Goal: Task Accomplishment & Management: Complete application form

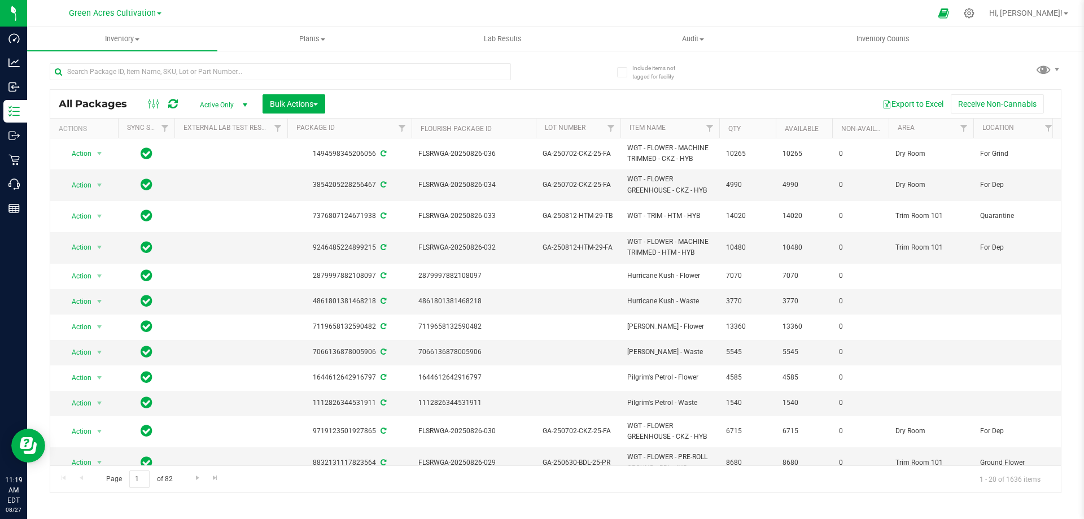
click at [126, 11] on span "Green Acres Cultivation" at bounding box center [112, 13] width 87 height 10
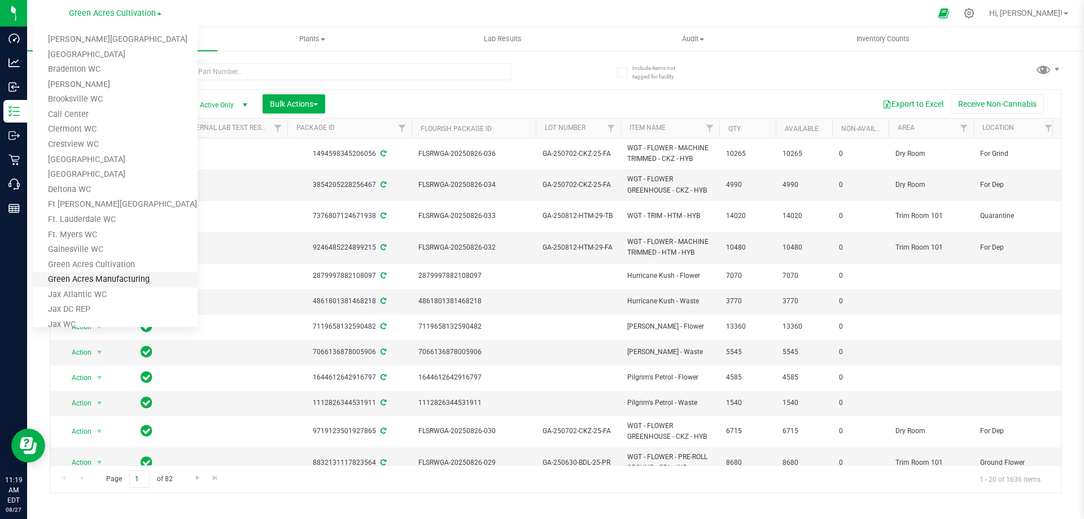
click at [93, 279] on link "Green Acres Manufacturing" at bounding box center [115, 279] width 165 height 15
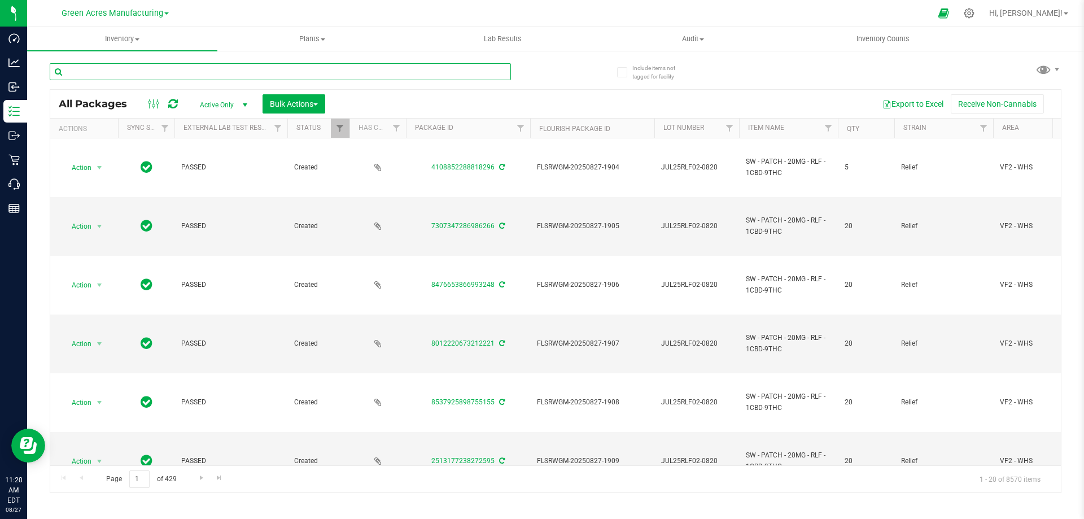
click at [75, 68] on input "text" at bounding box center [280, 71] width 461 height 17
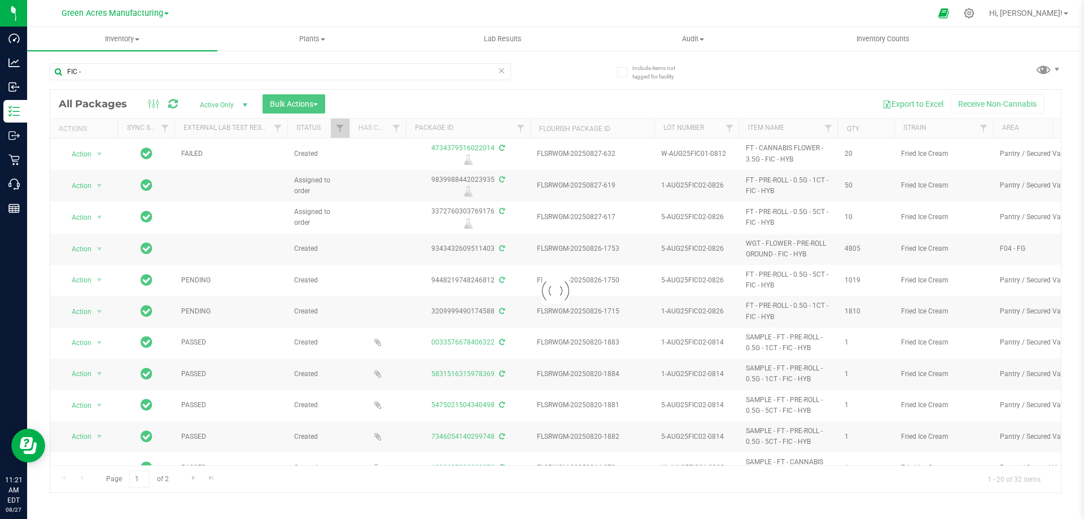
drag, startPoint x: 662, startPoint y: 152, endPoint x: 723, endPoint y: 152, distance: 61.0
click at [723, 152] on div at bounding box center [555, 291] width 1011 height 403
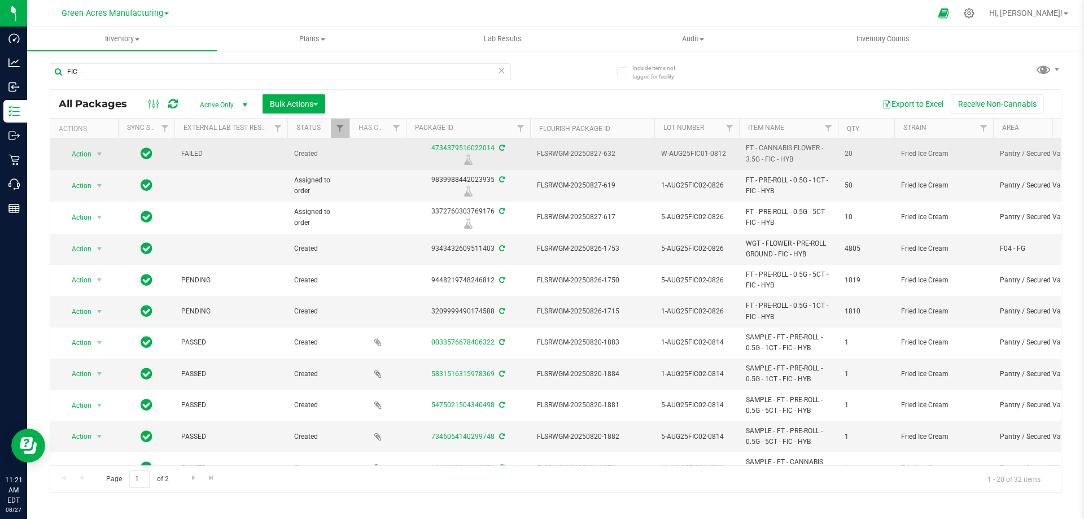
drag, startPoint x: 661, startPoint y: 150, endPoint x: 727, endPoint y: 150, distance: 66.1
click at [727, 150] on span "W-AUG25FIC01-0812" at bounding box center [696, 153] width 71 height 11
drag, startPoint x: 729, startPoint y: 152, endPoint x: 657, endPoint y: 152, distance: 71.7
click at [657, 152] on input "W-AUG25FIC01-0812" at bounding box center [694, 154] width 81 height 18
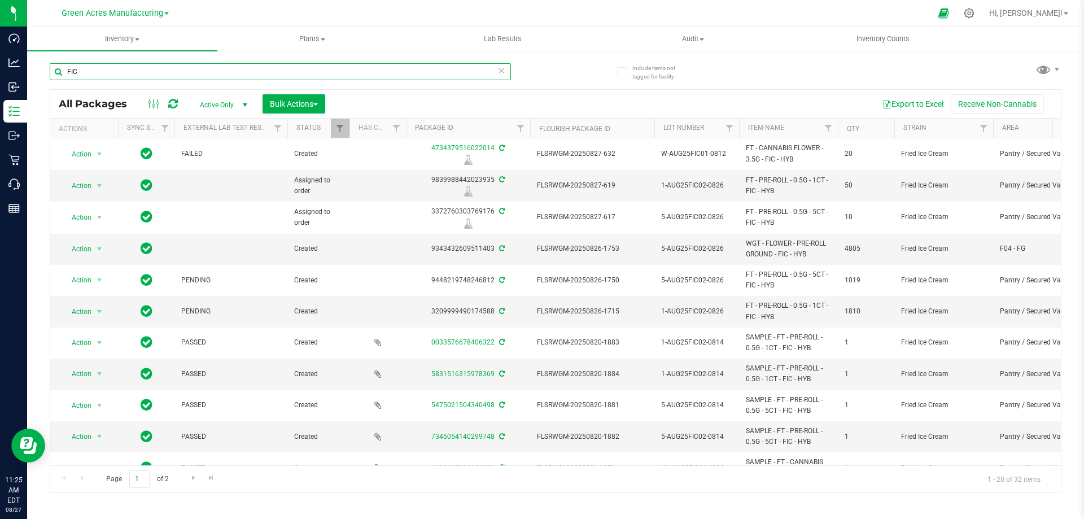
click at [111, 67] on input "FIC -" at bounding box center [280, 71] width 461 height 17
drag, startPoint x: 98, startPoint y: 72, endPoint x: 65, endPoint y: 69, distance: 32.9
click at [65, 69] on input "FIC -" at bounding box center [280, 71] width 461 height 17
paste input "W-AUG25FIC01-0812"
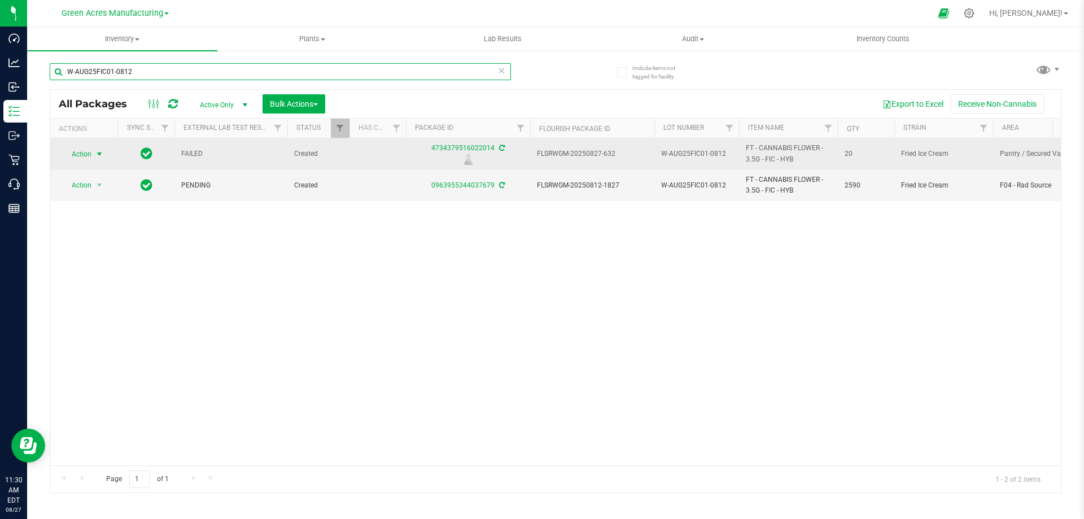
type input "W-AUG25FIC01-0812"
click at [80, 154] on span "Action" at bounding box center [77, 154] width 30 height 16
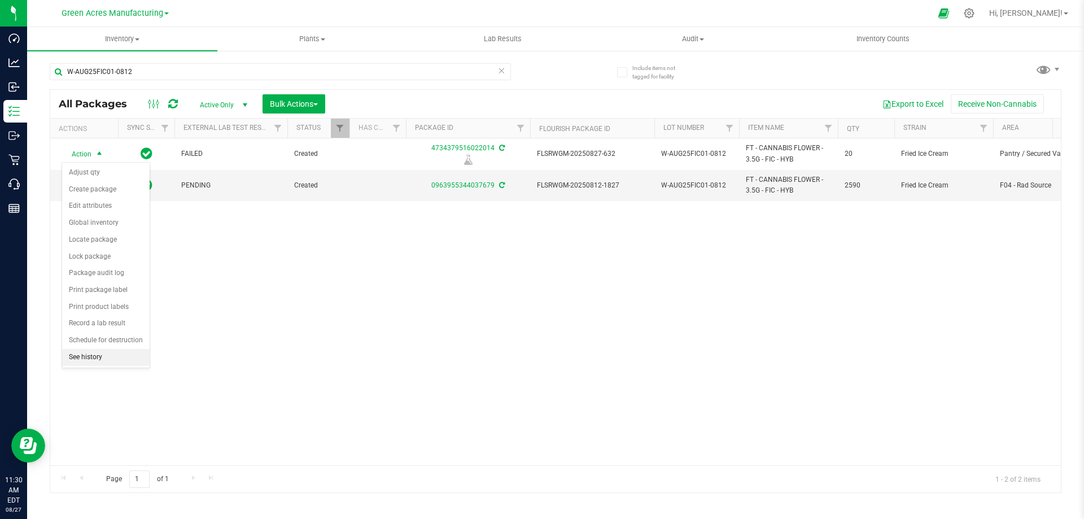
click at [88, 360] on li "See history" at bounding box center [106, 357] width 88 height 17
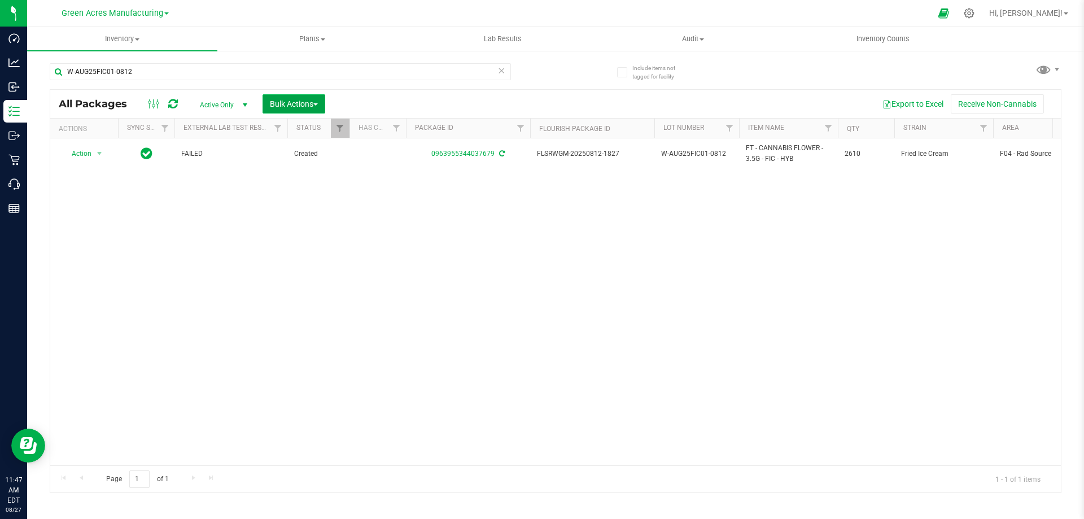
click at [280, 102] on span "Bulk Actions" at bounding box center [294, 103] width 48 height 9
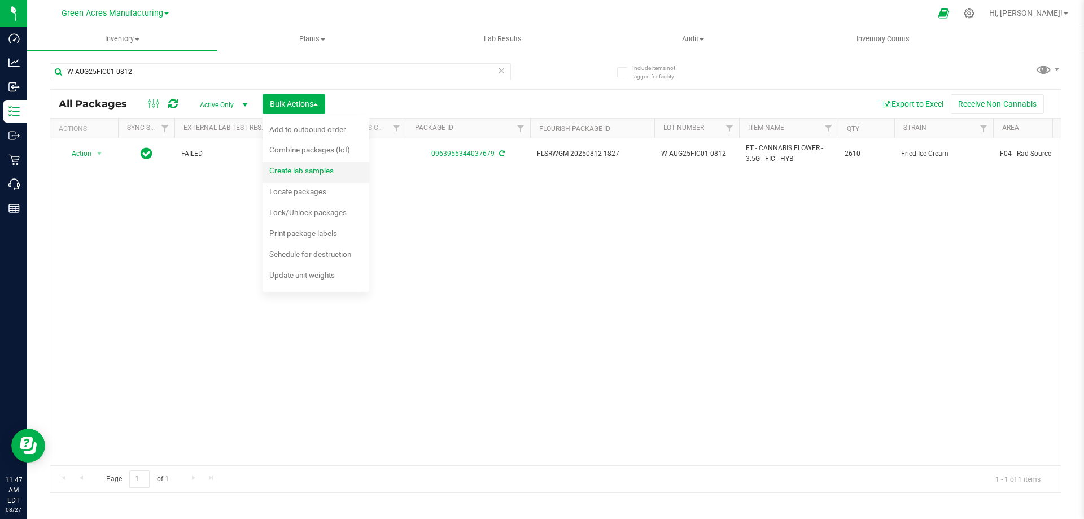
click at [285, 173] on span "Create lab samples" at bounding box center [301, 170] width 64 height 9
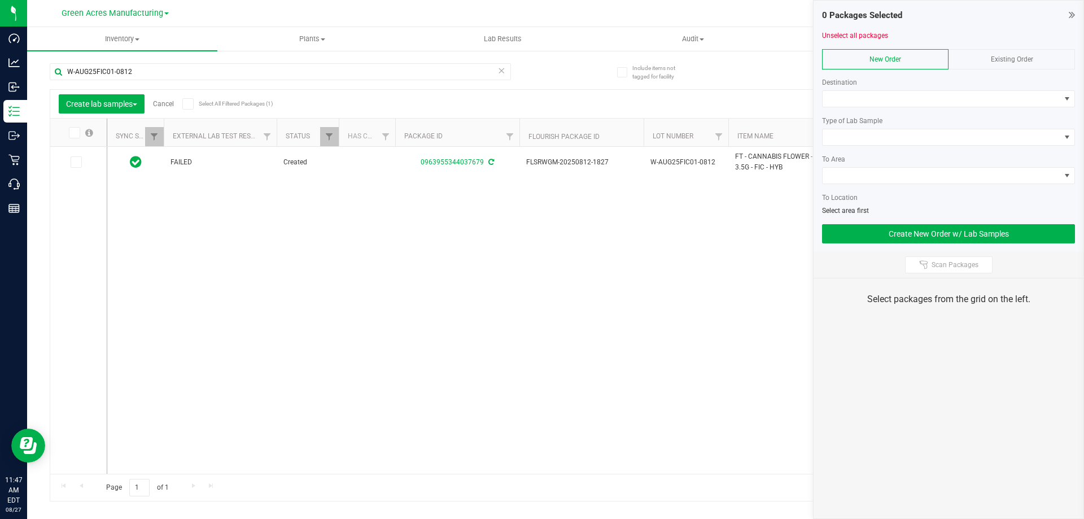
click at [860, 60] on div "New Order" at bounding box center [885, 59] width 126 height 20
click at [852, 95] on span at bounding box center [942, 99] width 238 height 16
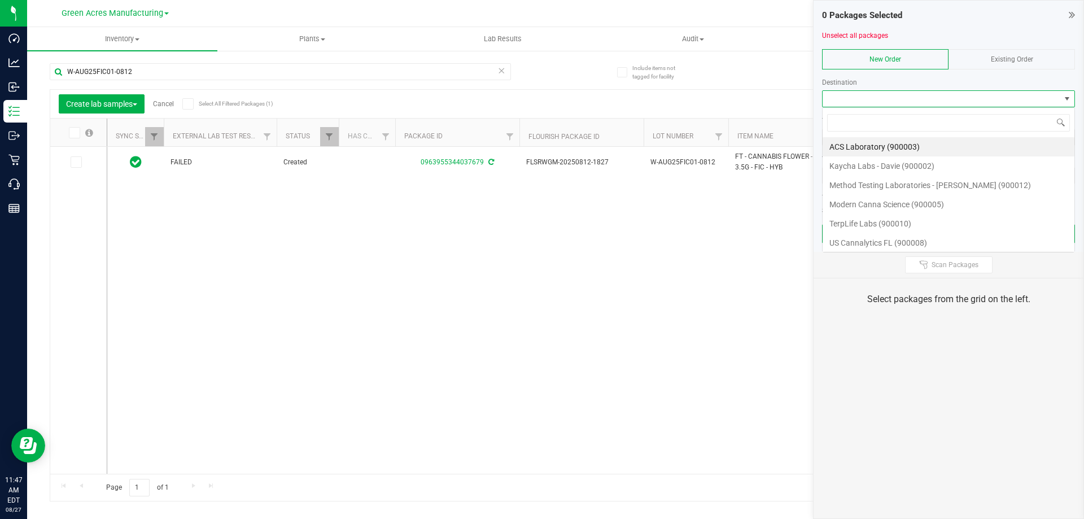
scroll to position [17, 253]
type input "U"
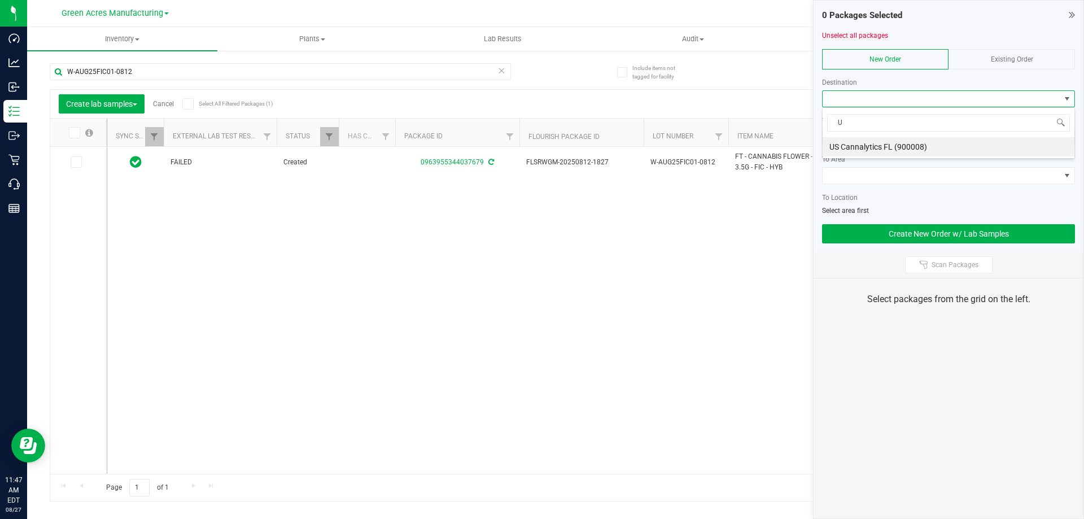
click at [873, 141] on li "US Cannalytics FL (900008)" at bounding box center [949, 146] width 252 height 19
click at [867, 146] on div at bounding box center [948, 150] width 253 height 8
click at [837, 133] on span at bounding box center [942, 137] width 238 height 16
click at [844, 156] on li "Final QA Sample" at bounding box center [949, 157] width 252 height 19
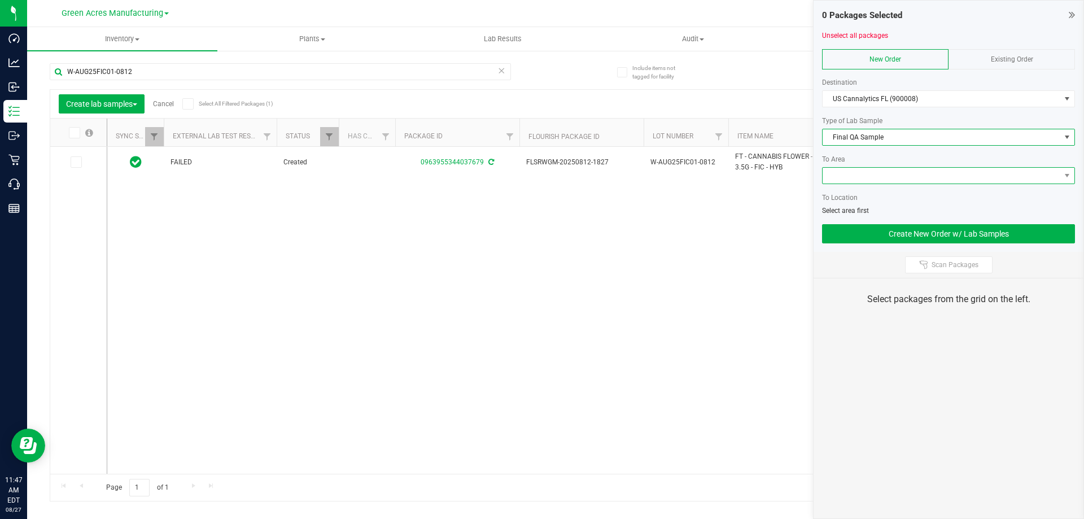
click at [836, 173] on span at bounding box center [942, 176] width 238 height 16
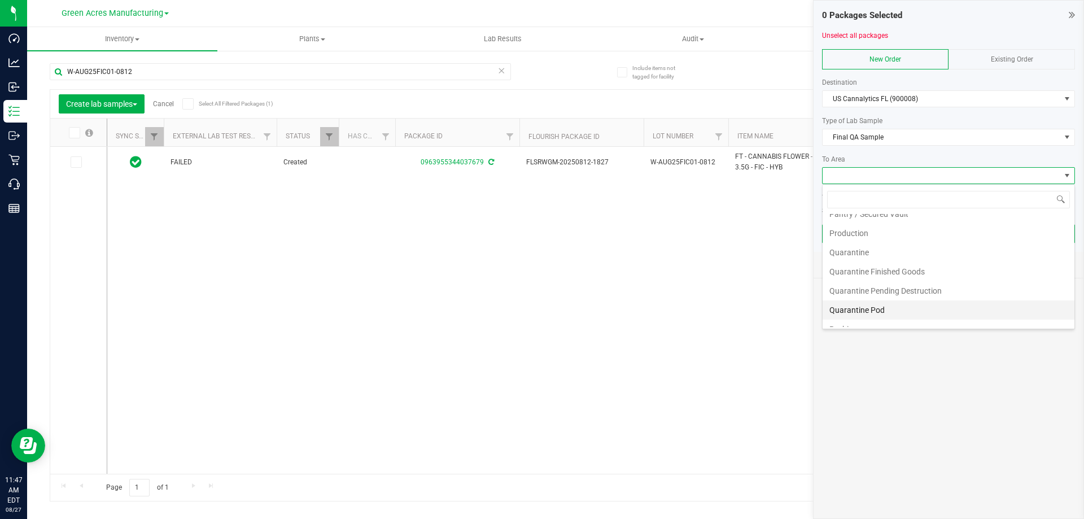
scroll to position [395, 0]
click at [858, 230] on li "Pantry / Secured Vault" at bounding box center [949, 231] width 252 height 19
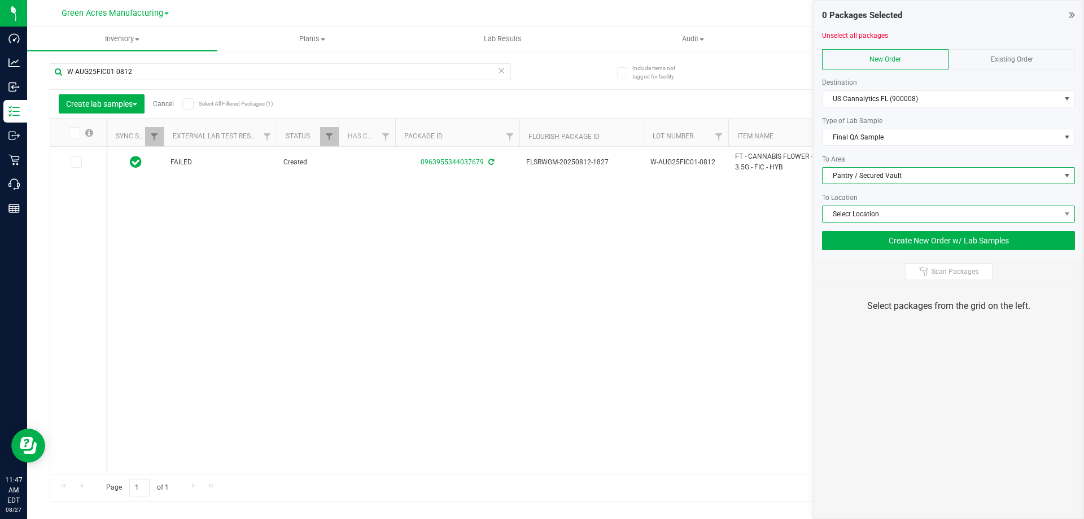
click at [842, 214] on span "Select Location" at bounding box center [942, 214] width 238 height 16
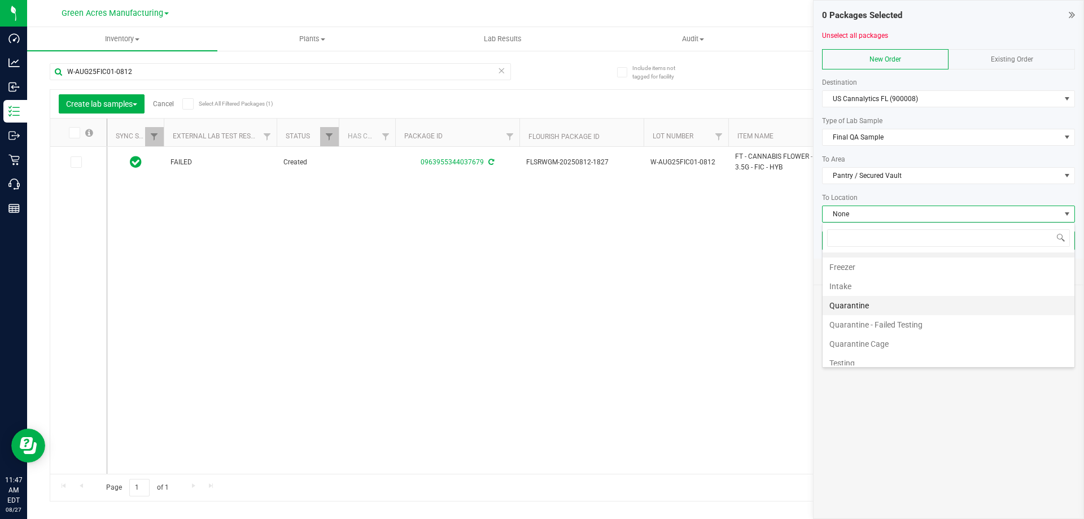
scroll to position [21, 0]
click at [851, 358] on li "Testing" at bounding box center [949, 355] width 252 height 19
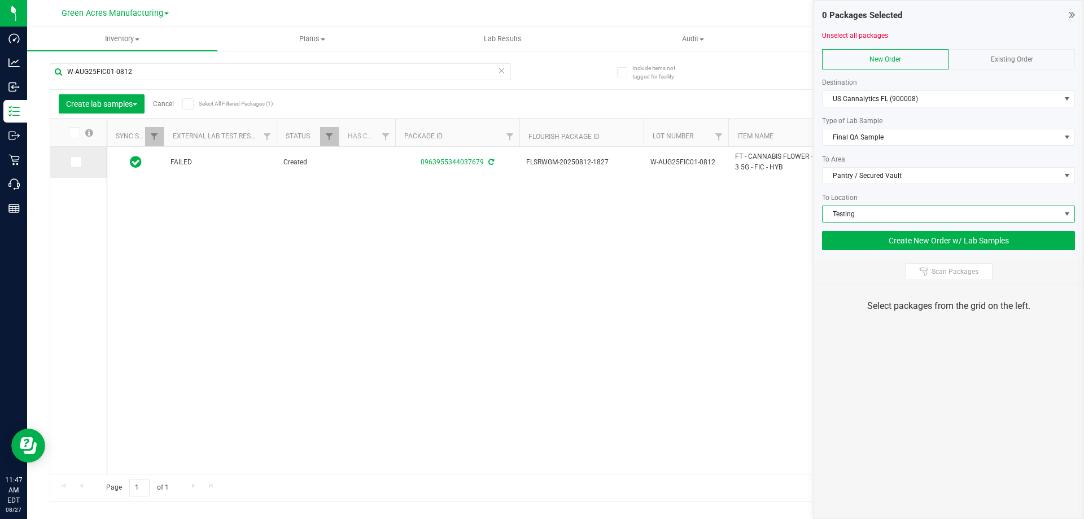
click at [75, 162] on icon at bounding box center [75, 162] width 7 height 0
click at [0, 0] on input "checkbox" at bounding box center [0, 0] width 0 height 0
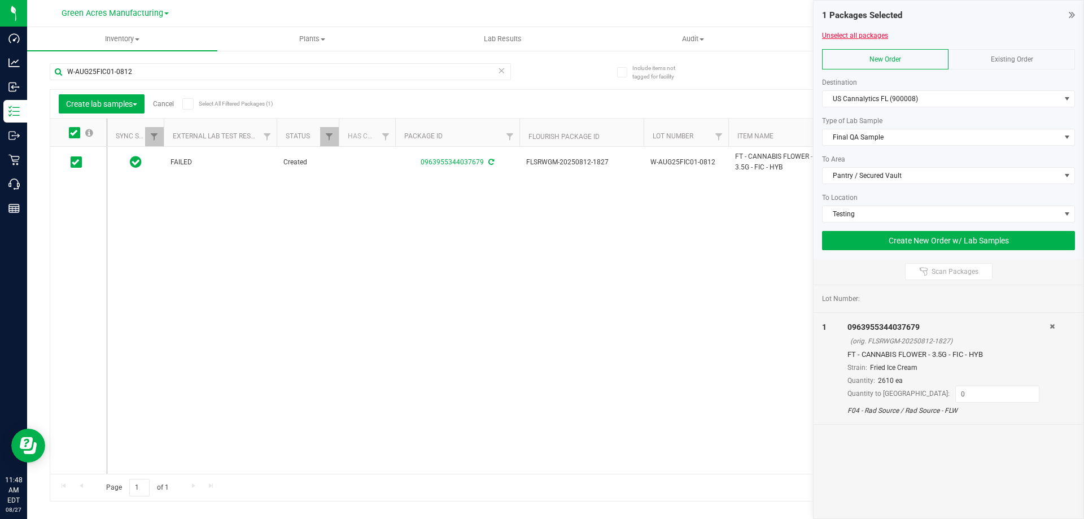
click at [841, 35] on link "Unselect all packages" at bounding box center [855, 36] width 66 height 8
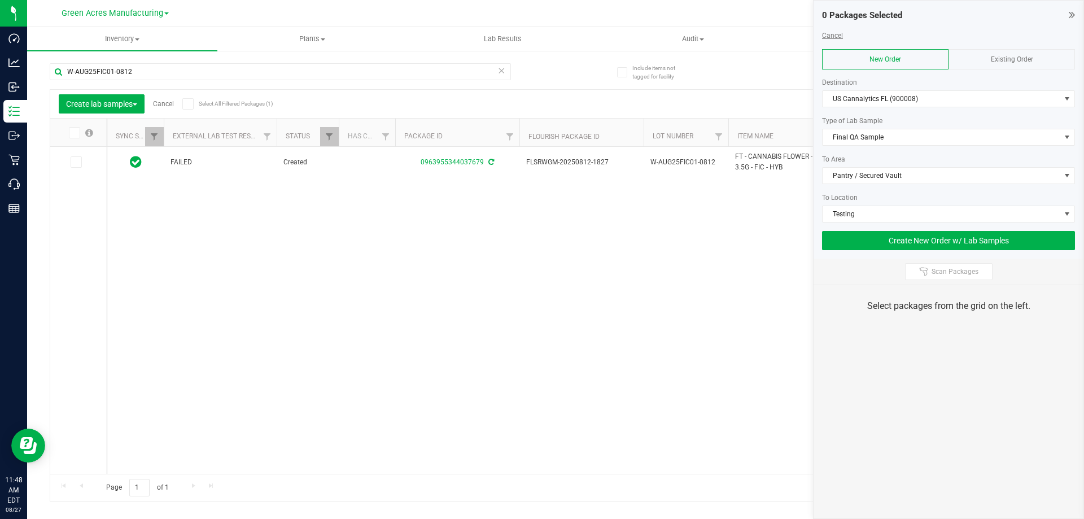
click at [830, 35] on link "Cancel" at bounding box center [832, 36] width 21 height 8
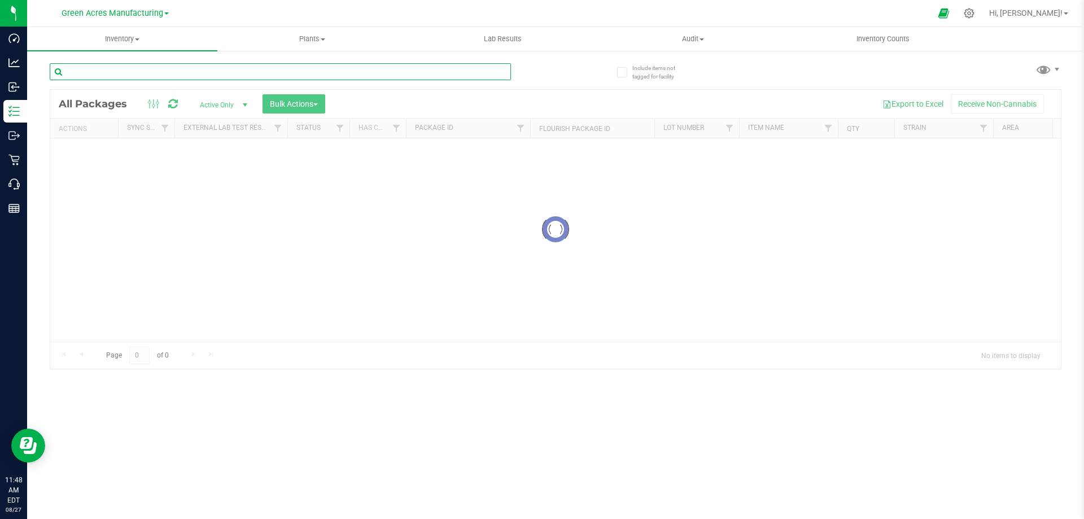
click at [69, 69] on input "text" at bounding box center [280, 71] width 461 height 17
paste input "W-AUG25FIC01-0812"
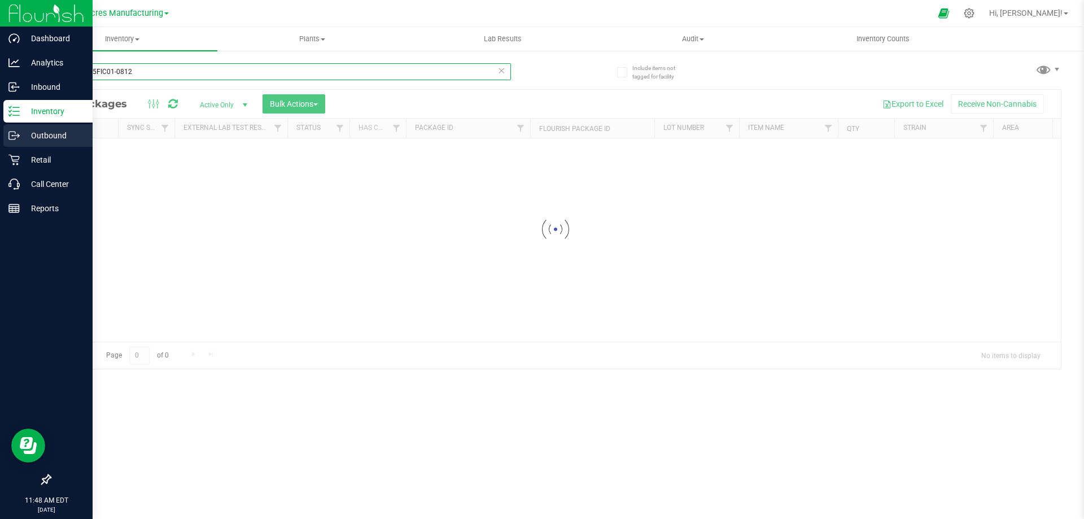
type input "W-AUG25FIC01-0812"
click at [30, 133] on p "Outbound" at bounding box center [54, 136] width 68 height 14
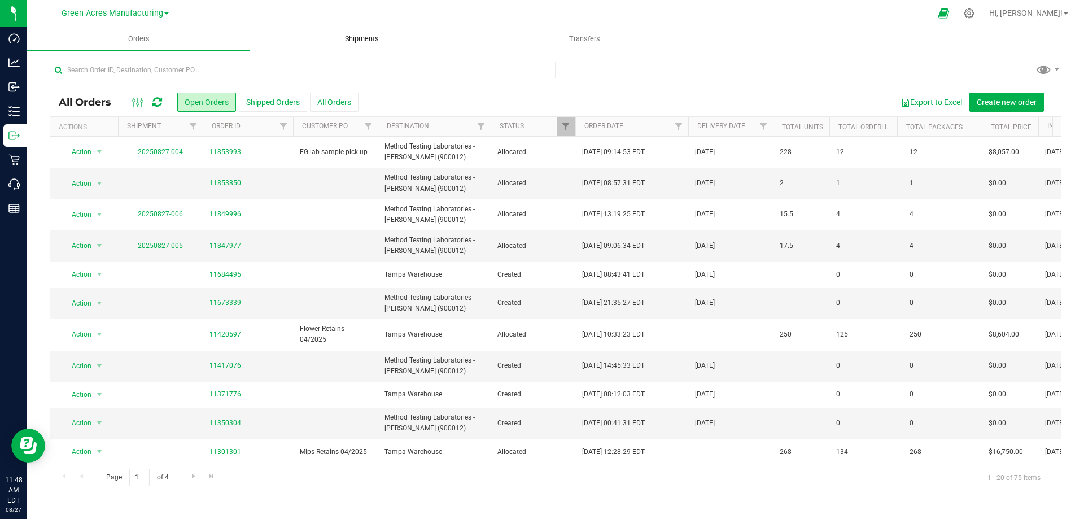
click at [360, 40] on span "Shipments" at bounding box center [362, 39] width 64 height 10
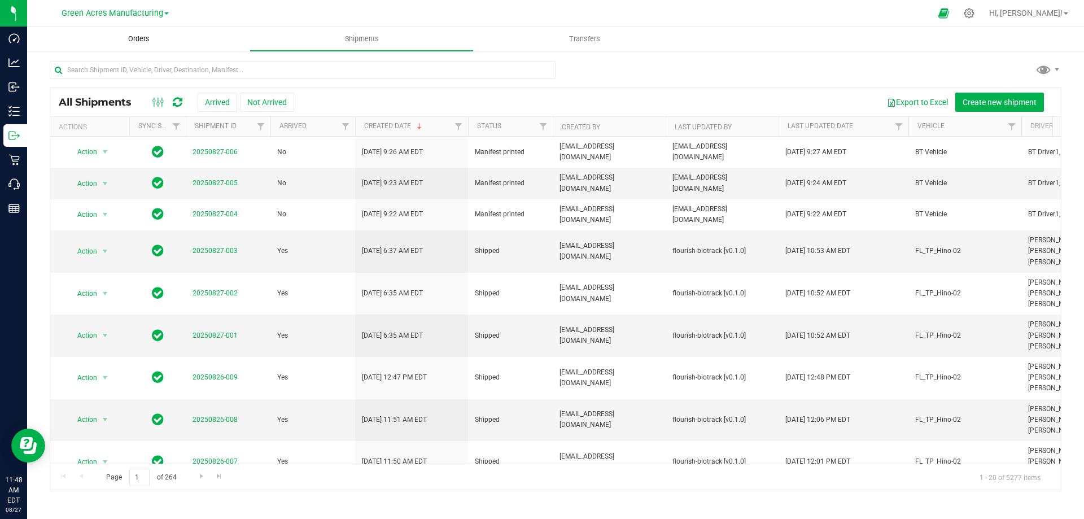
click at [143, 40] on span "Orders" at bounding box center [139, 39] width 52 height 10
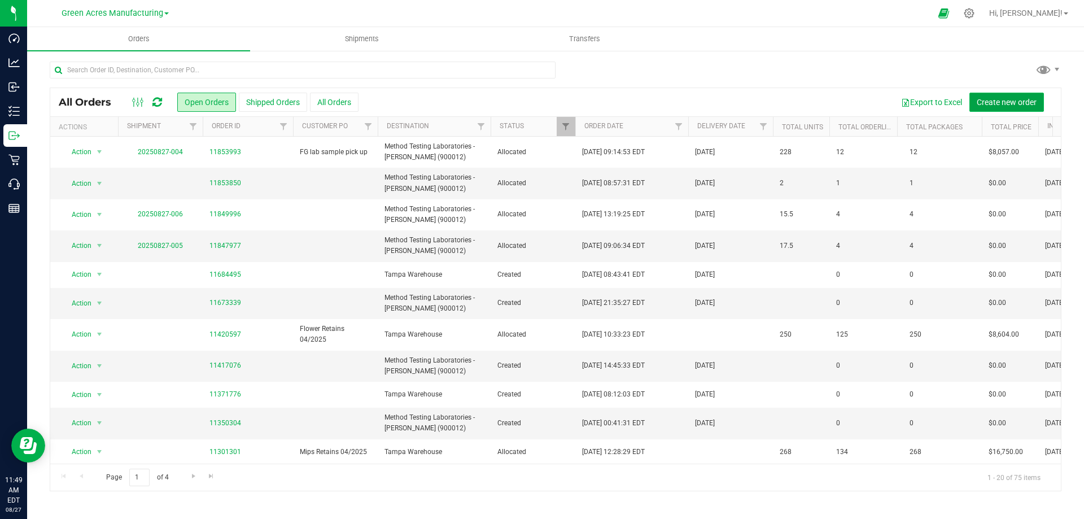
click at [1005, 100] on span "Create new order" at bounding box center [1007, 102] width 60 height 9
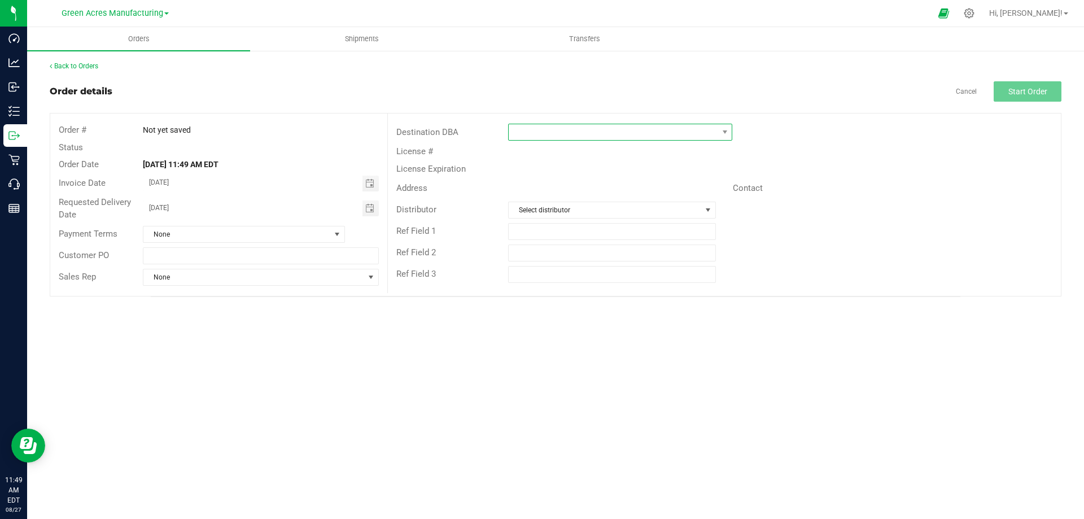
click at [538, 126] on span at bounding box center [613, 132] width 209 height 16
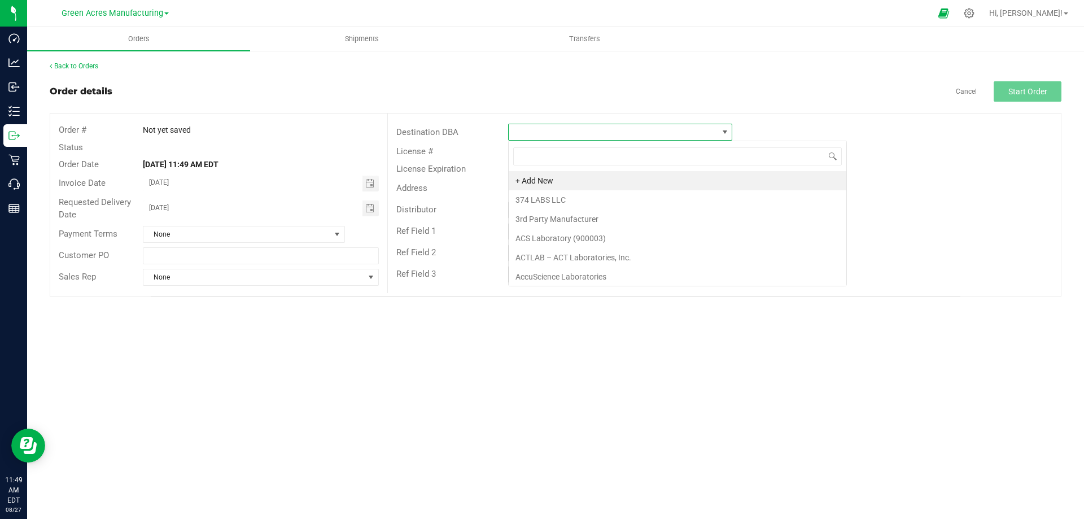
scroll to position [17, 224]
type input "us c"
click at [536, 173] on li "US Cannalytics FL (900008)" at bounding box center [620, 180] width 223 height 19
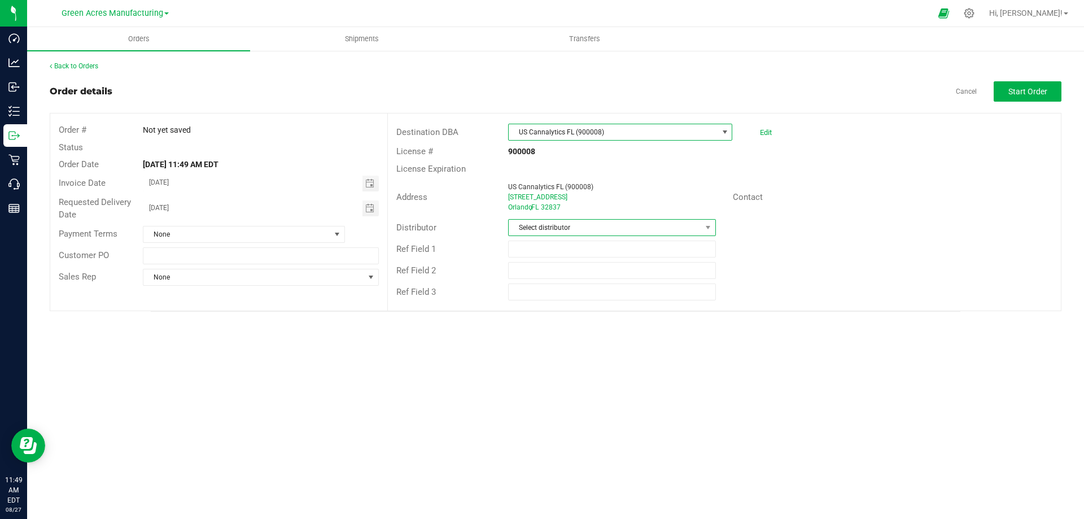
click at [577, 228] on span "Select distributor" at bounding box center [605, 228] width 192 height 16
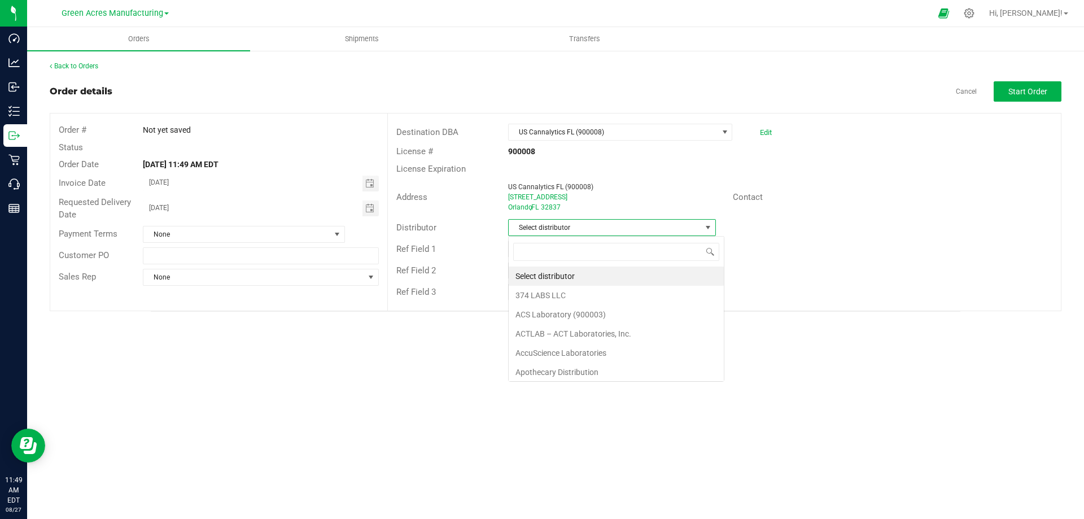
scroll to position [17, 208]
type input "pa"
click at [553, 291] on li "Parallel - Wimauma" at bounding box center [612, 295] width 206 height 19
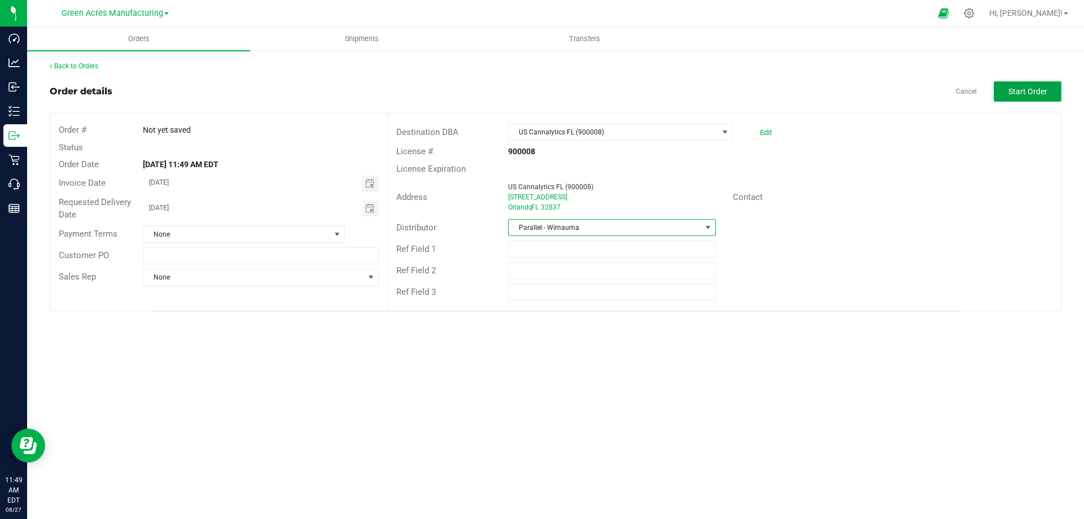
click at [1017, 94] on span "Start Order" at bounding box center [1027, 91] width 39 height 9
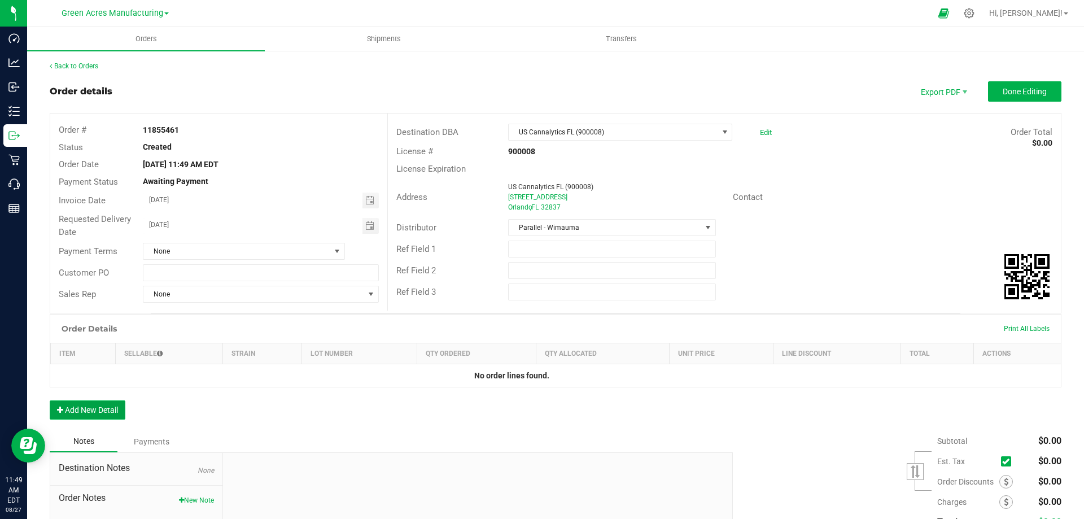
click at [81, 406] on button "Add New Detail" at bounding box center [88, 409] width 76 height 19
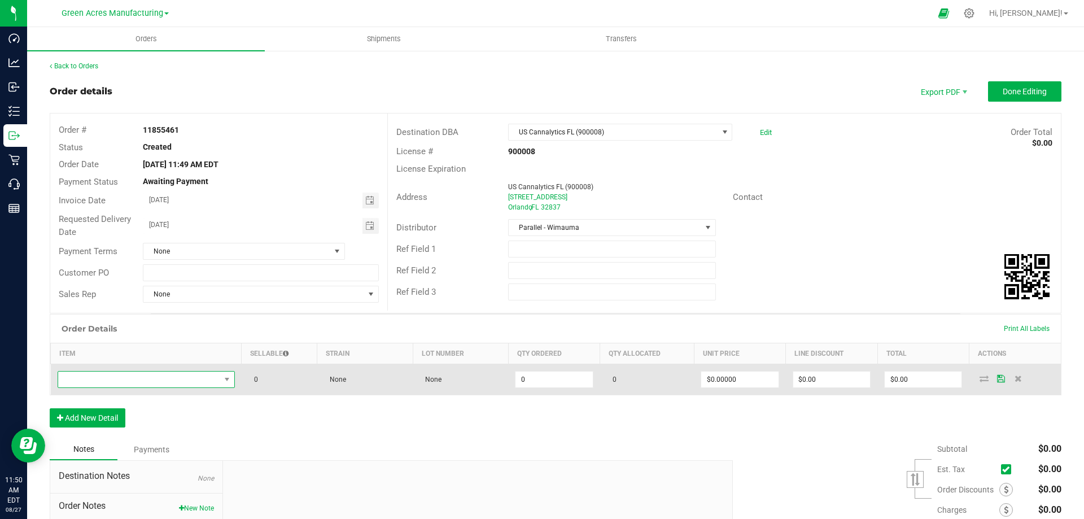
click at [77, 383] on span "NO DATA FOUND" at bounding box center [139, 380] width 162 height 16
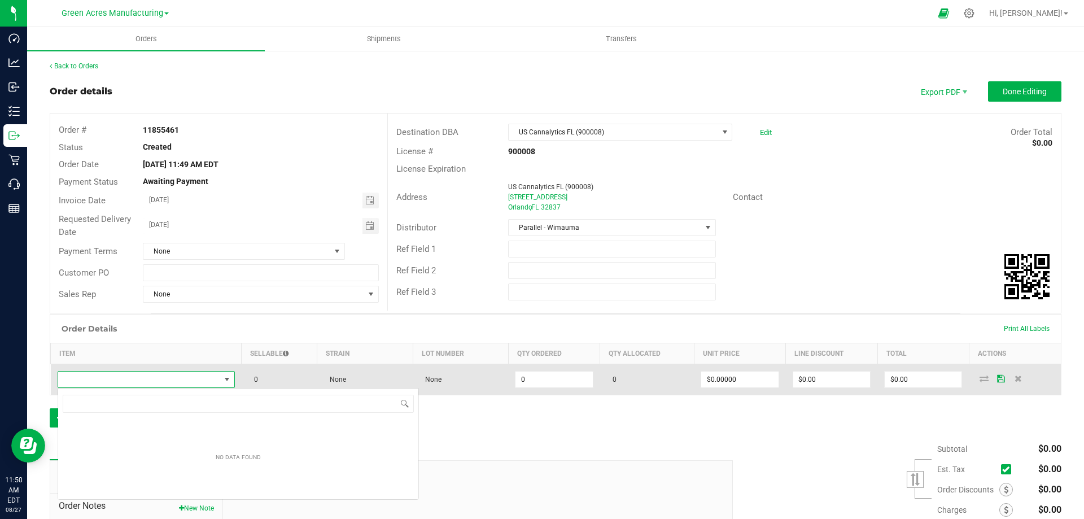
scroll to position [17, 176]
type input "FIC"
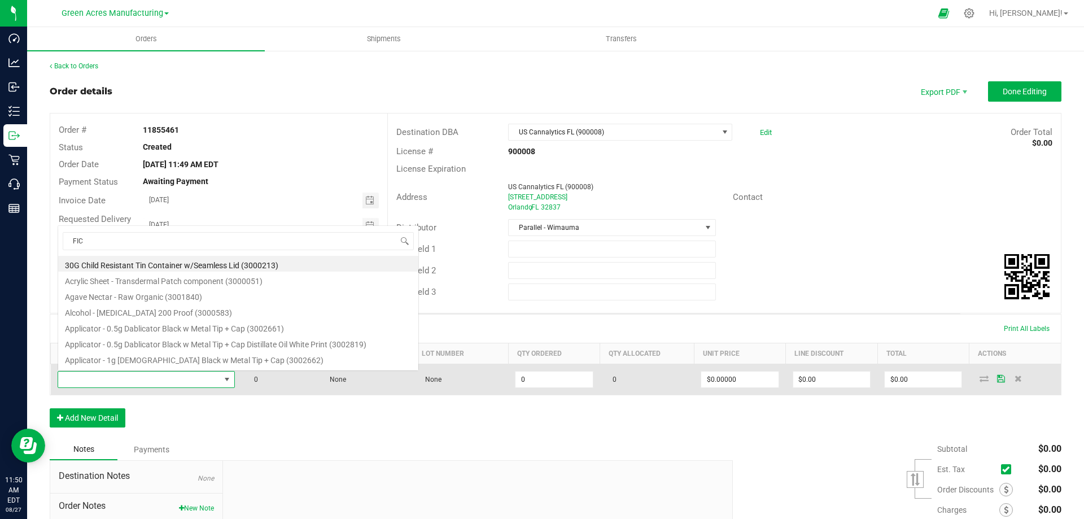
scroll to position [17, 174]
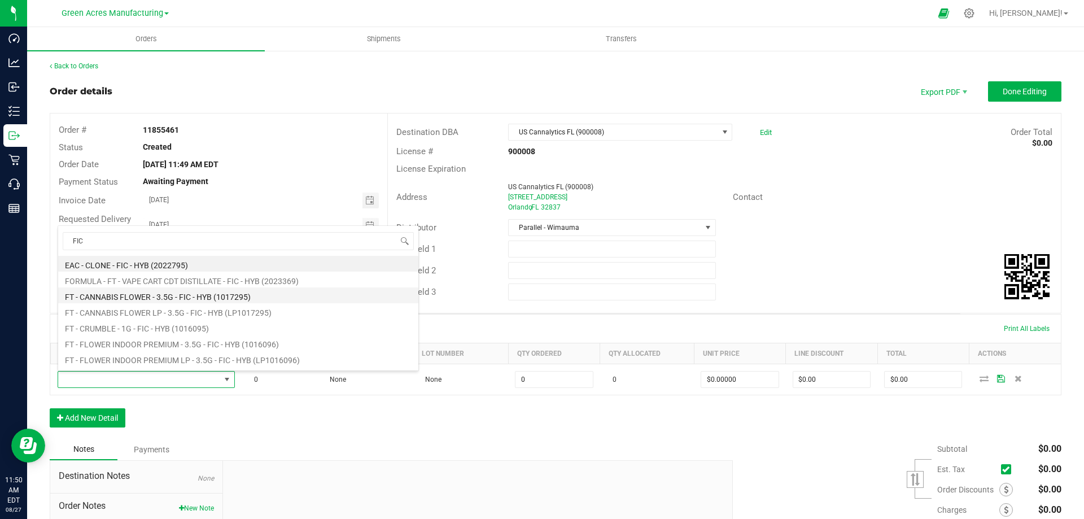
click at [189, 298] on li "FT - CANNABIS FLOWER - 3.5G - FIC - HYB (1017295)" at bounding box center [238, 295] width 360 height 16
type input "0 ea"
type input "$50.00000"
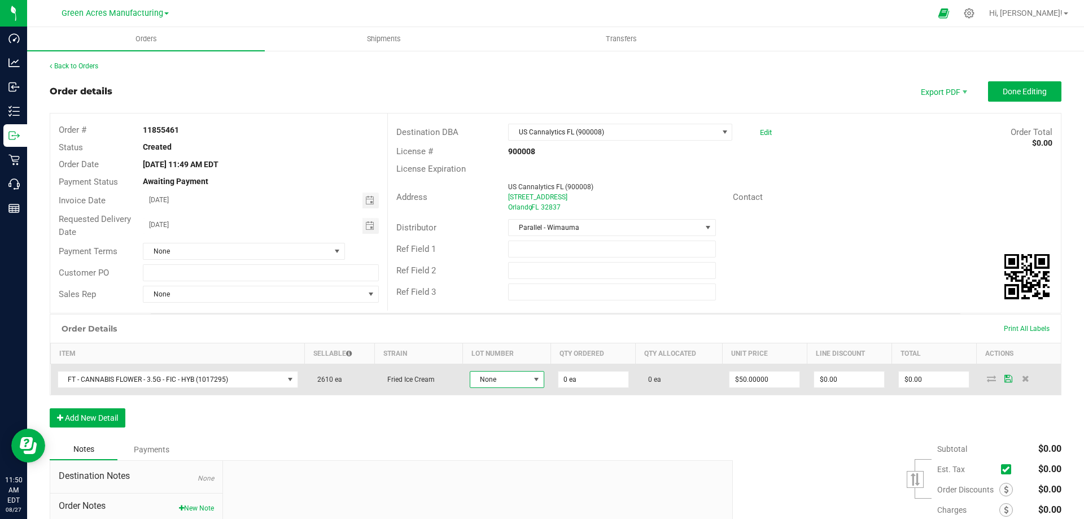
click at [534, 377] on span at bounding box center [536, 379] width 9 height 9
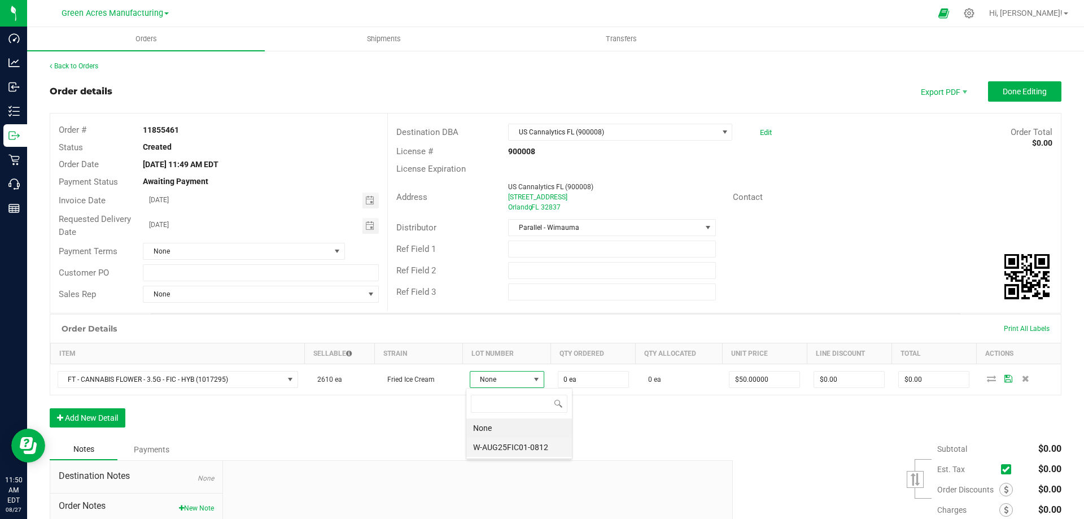
click at [501, 444] on li "W-AUG25FIC01-0812" at bounding box center [519, 447] width 106 height 19
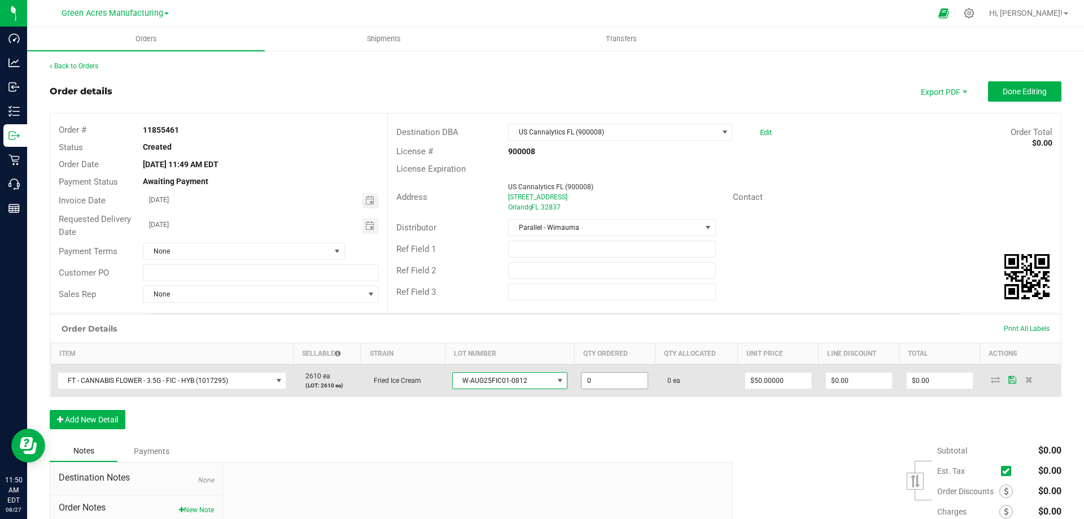
click at [610, 381] on input "0" at bounding box center [615, 381] width 66 height 16
type input "11 ea"
type input "$550.00"
click at [704, 385] on td "0 ea" at bounding box center [696, 380] width 83 height 33
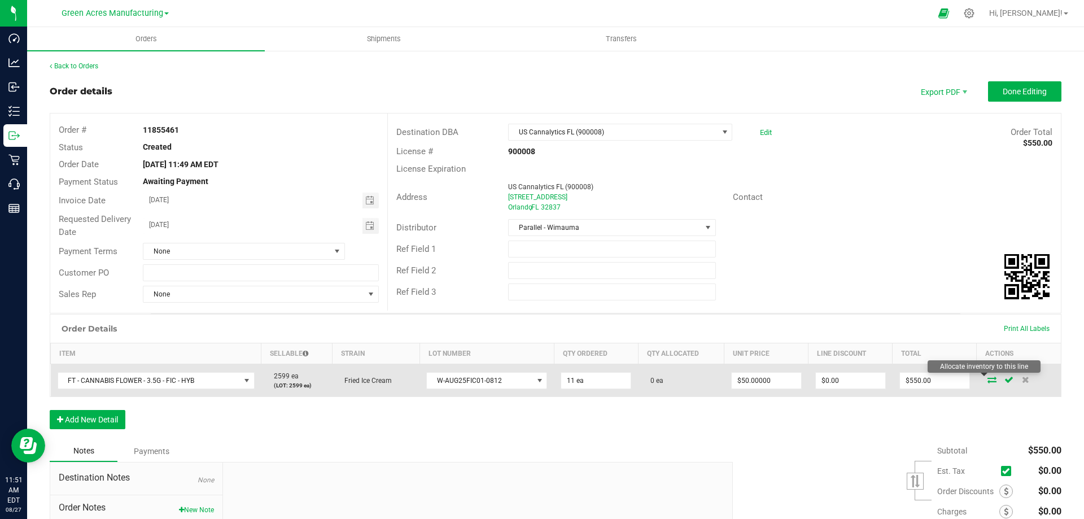
click at [988, 378] on icon at bounding box center [992, 379] width 9 height 7
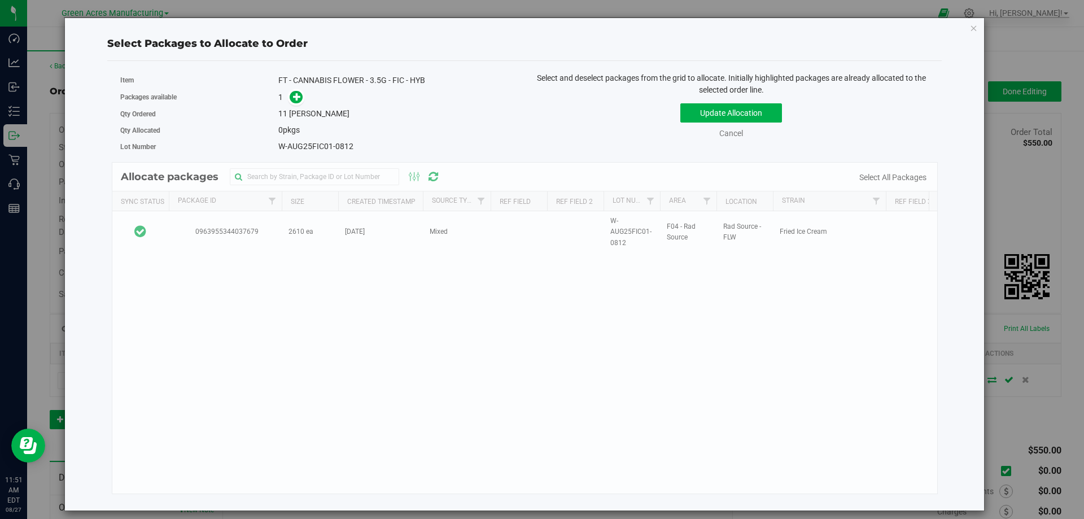
click at [326, 234] on div "Allocate packages Sync Status Package Id Size Created Timestamp Source Type Ref…" at bounding box center [525, 328] width 827 height 332
click at [326, 228] on div "Allocate packages Sync Status Package Id Size Created Timestamp Source Type Ref…" at bounding box center [525, 328] width 827 height 332
click at [320, 229] on div "Allocate packages Sync Status Package Id Size Created Timestamp Source Type Ref…" at bounding box center [525, 328] width 827 height 332
click at [295, 229] on div "Allocate packages Sync Status Package Id Size Created Timestamp Source Type Ref…" at bounding box center [525, 328] width 827 height 332
click at [643, 229] on div "Allocate packages Sync Status Package Id Size Created Timestamp Source Type Ref…" at bounding box center [525, 328] width 827 height 332
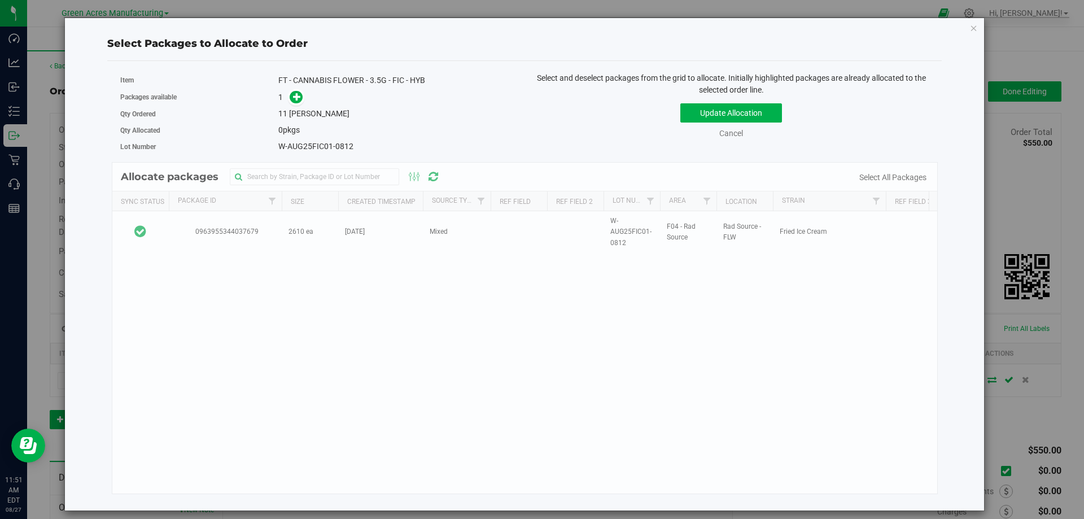
click at [643, 229] on div "Allocate packages Sync Status Package Id Size Created Timestamp Source Type Ref…" at bounding box center [525, 328] width 827 height 332
click at [295, 96] on icon at bounding box center [297, 96] width 8 height 8
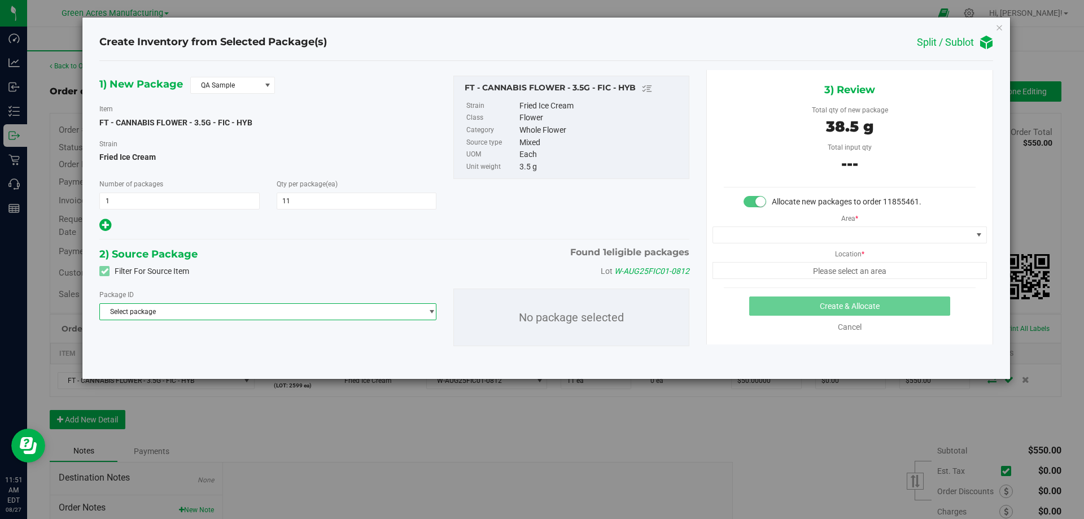
click at [196, 309] on span "Select package" at bounding box center [261, 312] width 322 height 16
click at [196, 352] on li "0963955344037679 ( FT - CANNABIS FLOWER - 3.5G - FIC - HYB )" at bounding box center [268, 359] width 336 height 16
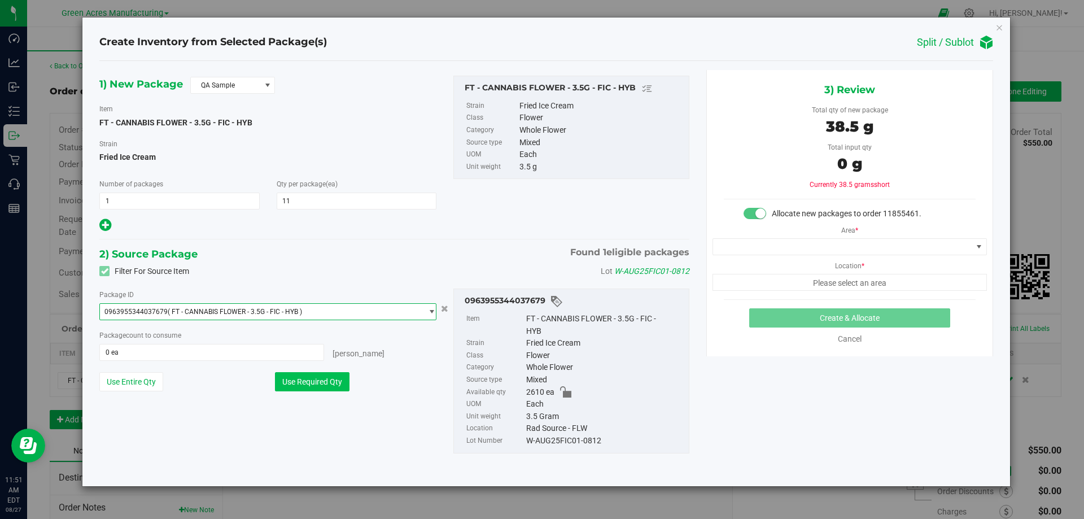
click at [308, 379] on button "Use Required Qty" at bounding box center [312, 381] width 75 height 19
type input "11 ea"
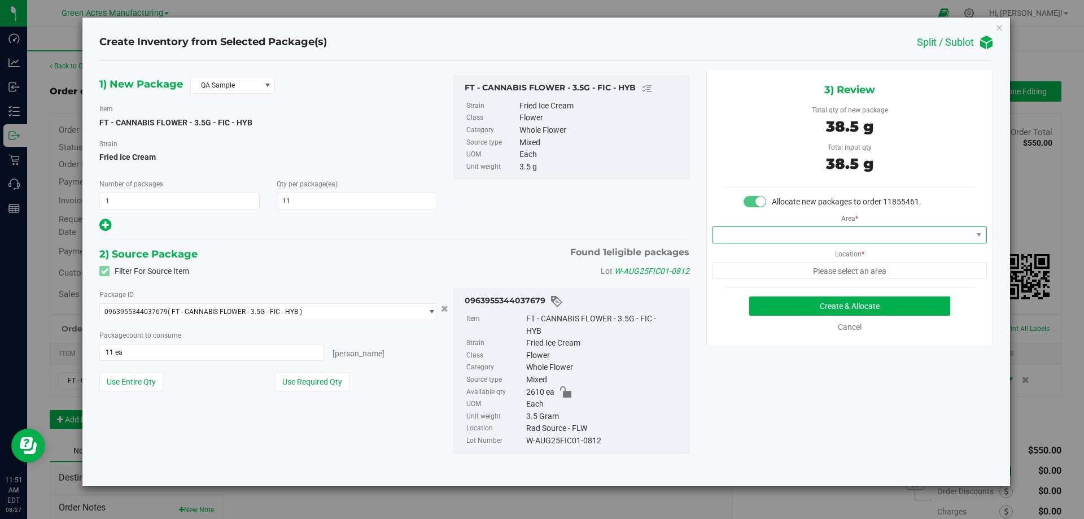
click at [828, 230] on span at bounding box center [842, 235] width 259 height 16
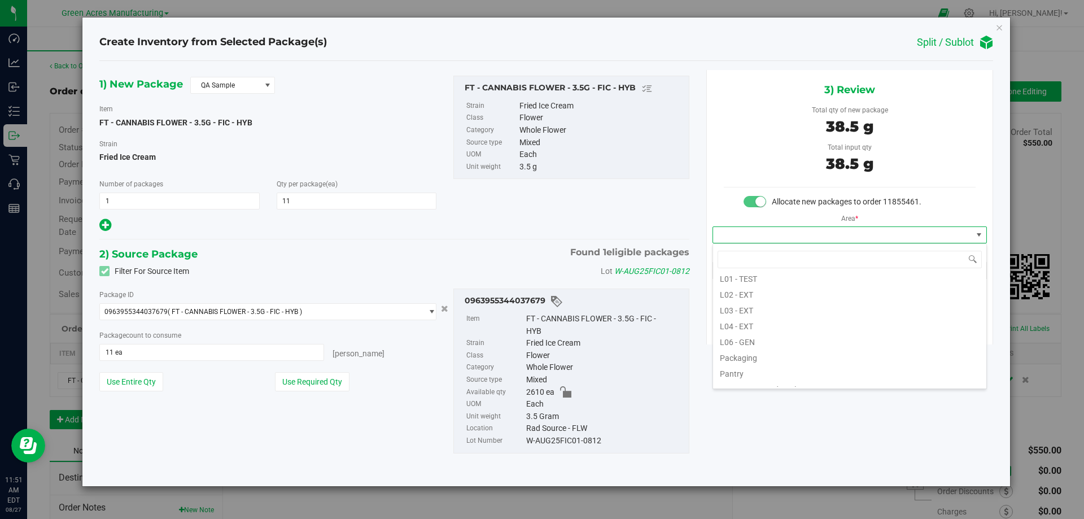
scroll to position [282, 0]
click at [774, 330] on li "Pantry / Secured Vault" at bounding box center [849, 332] width 273 height 16
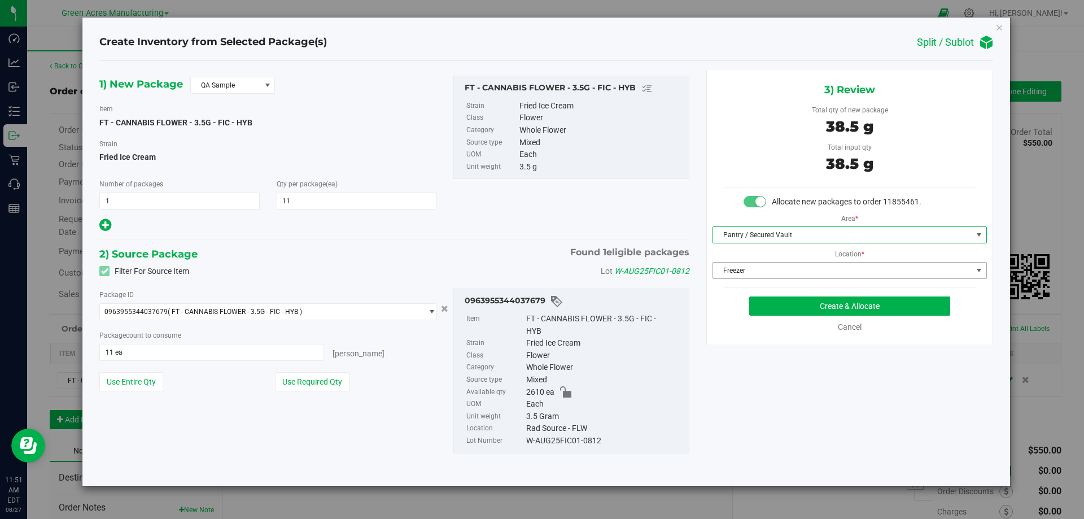
click at [850, 269] on span "Freezer" at bounding box center [842, 271] width 259 height 16
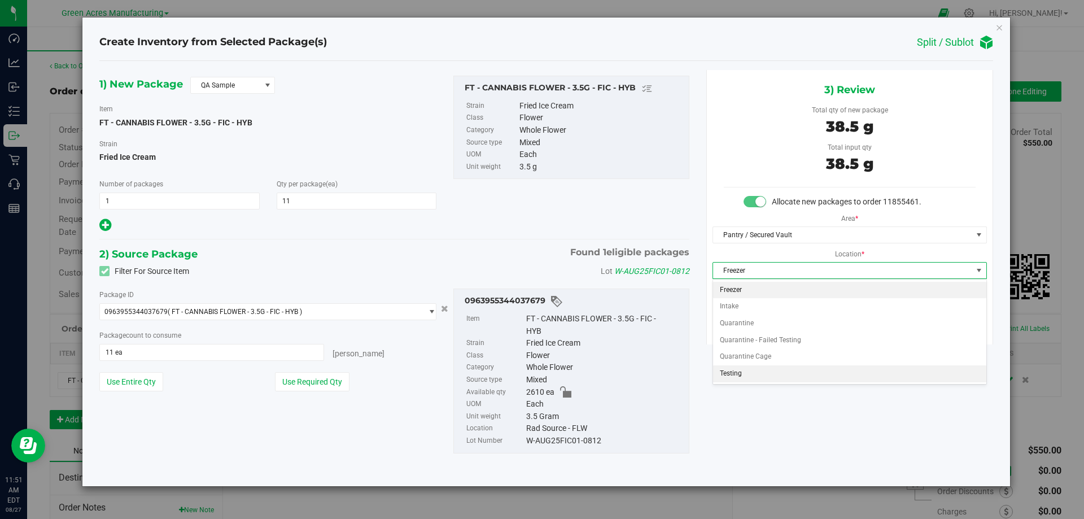
click at [736, 370] on li "Testing" at bounding box center [849, 373] width 273 height 17
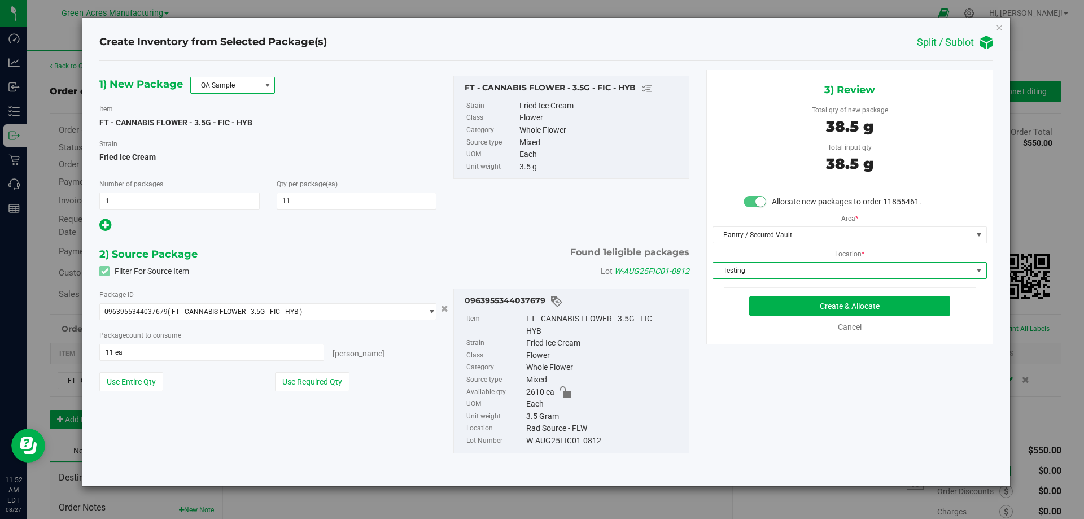
click at [264, 87] on span at bounding box center [267, 85] width 9 height 9
click at [213, 119] on li "QA Sample" at bounding box center [233, 120] width 84 height 16
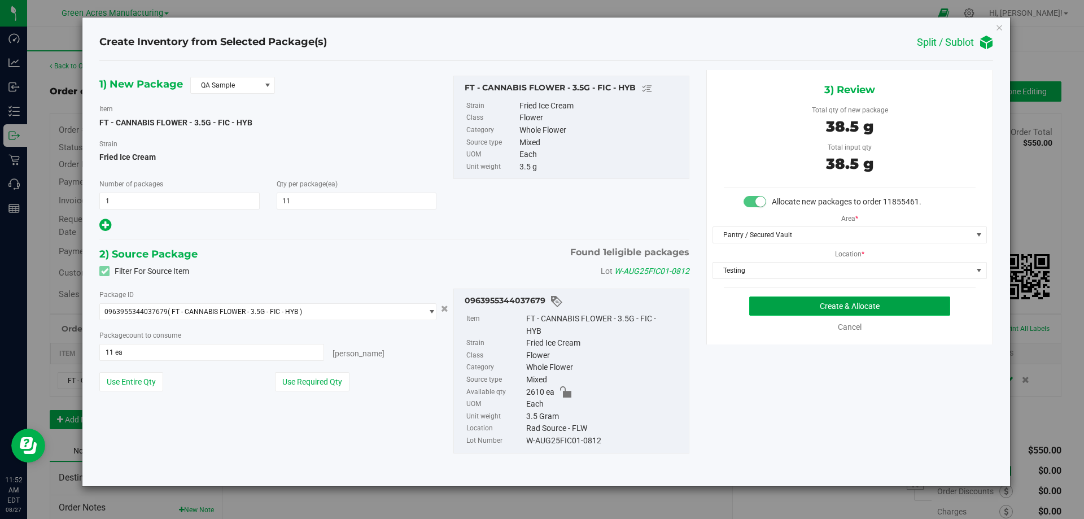
click at [848, 303] on button "Create & Allocate" at bounding box center [849, 305] width 201 height 19
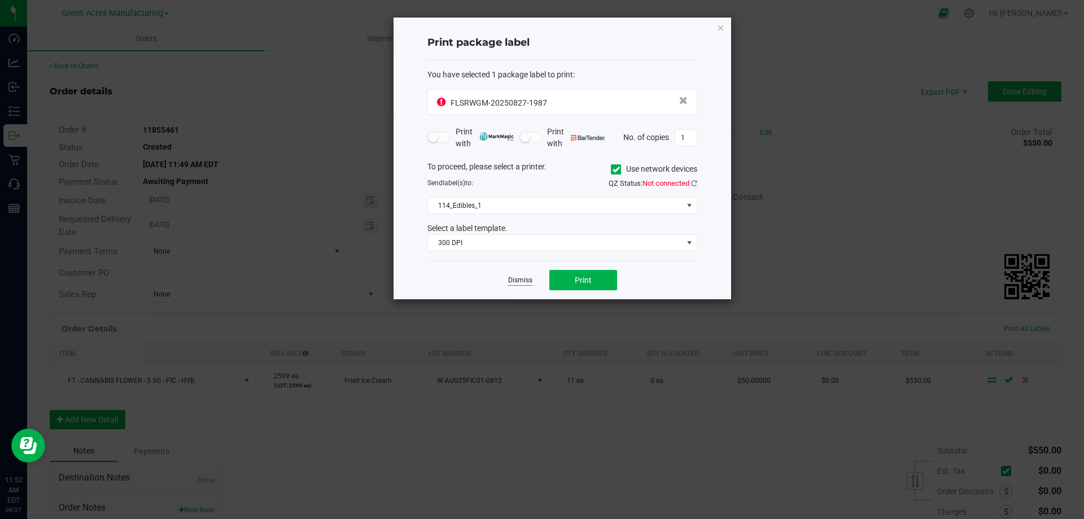
click at [514, 281] on link "Dismiss" at bounding box center [520, 281] width 24 height 10
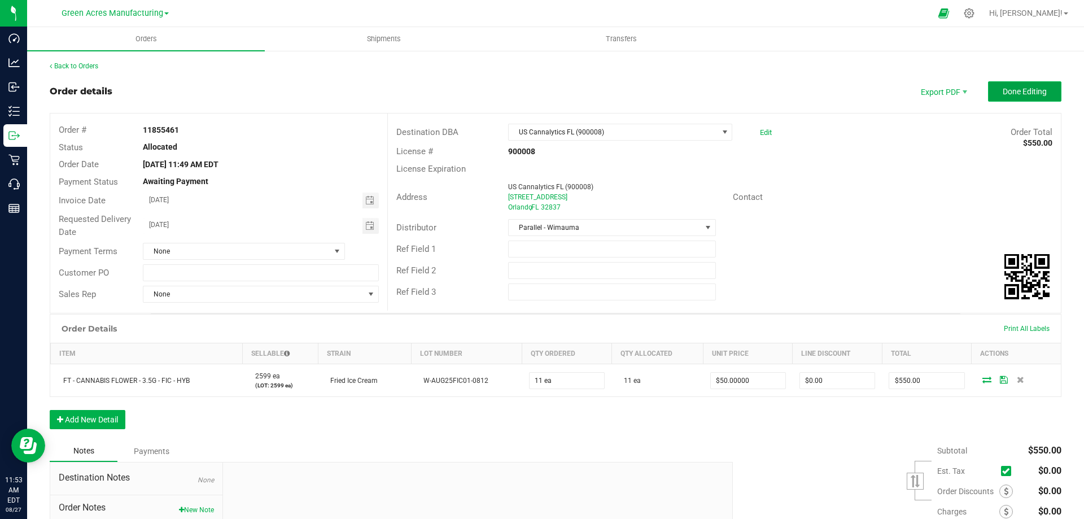
click at [1016, 92] on span "Done Editing" at bounding box center [1025, 91] width 44 height 9
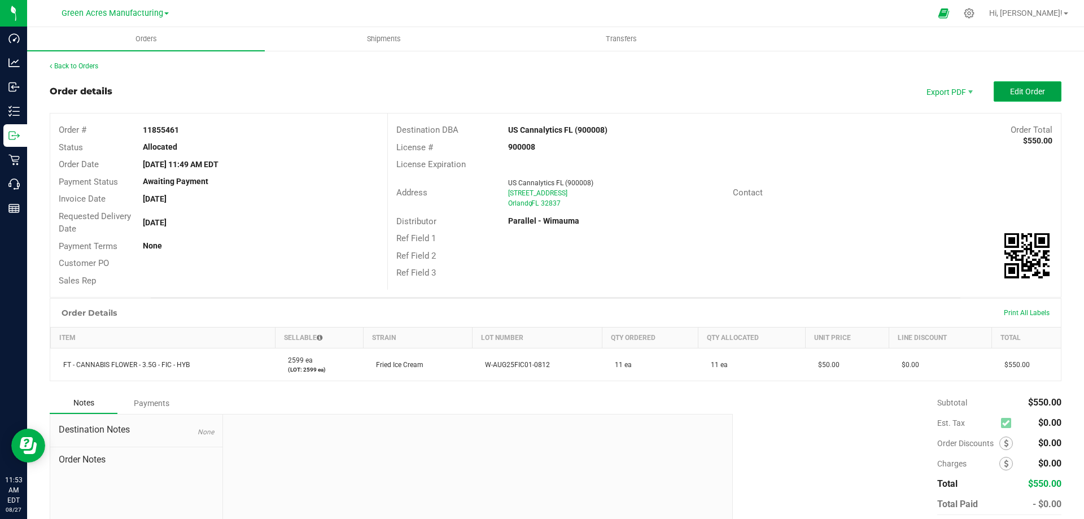
click at [1024, 90] on span "Edit Order" at bounding box center [1027, 91] width 35 height 9
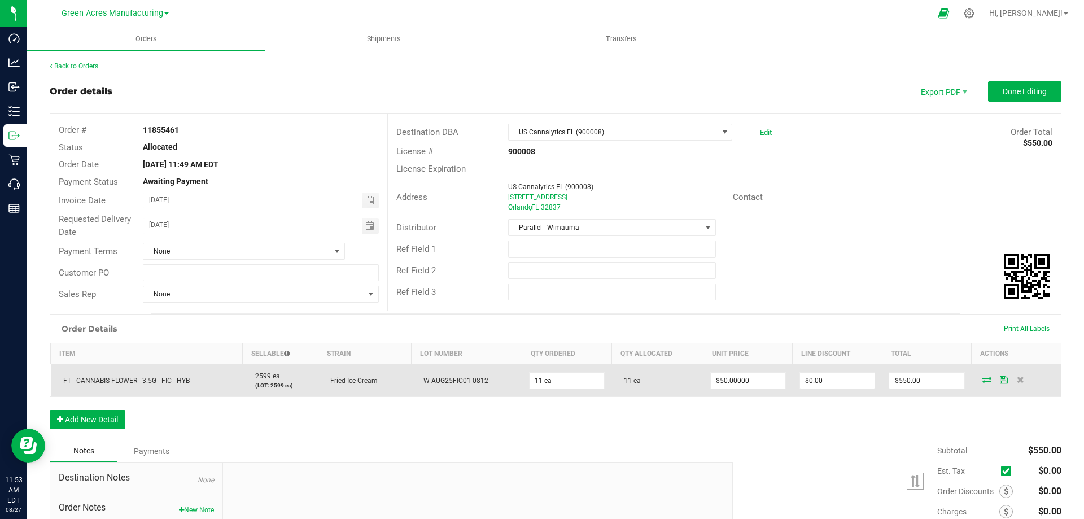
click at [982, 379] on icon at bounding box center [986, 379] width 9 height 7
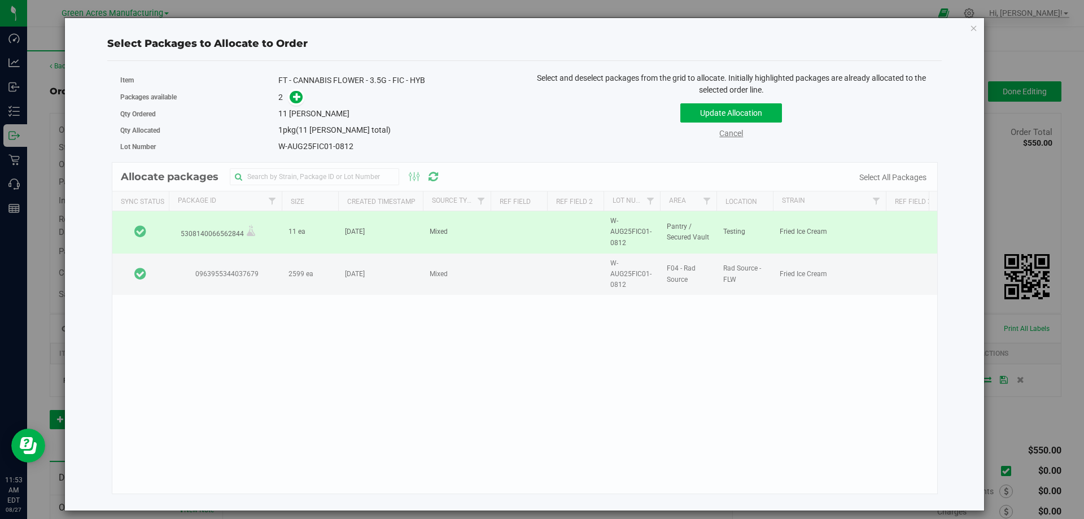
click at [726, 130] on link "Cancel" at bounding box center [731, 133] width 24 height 9
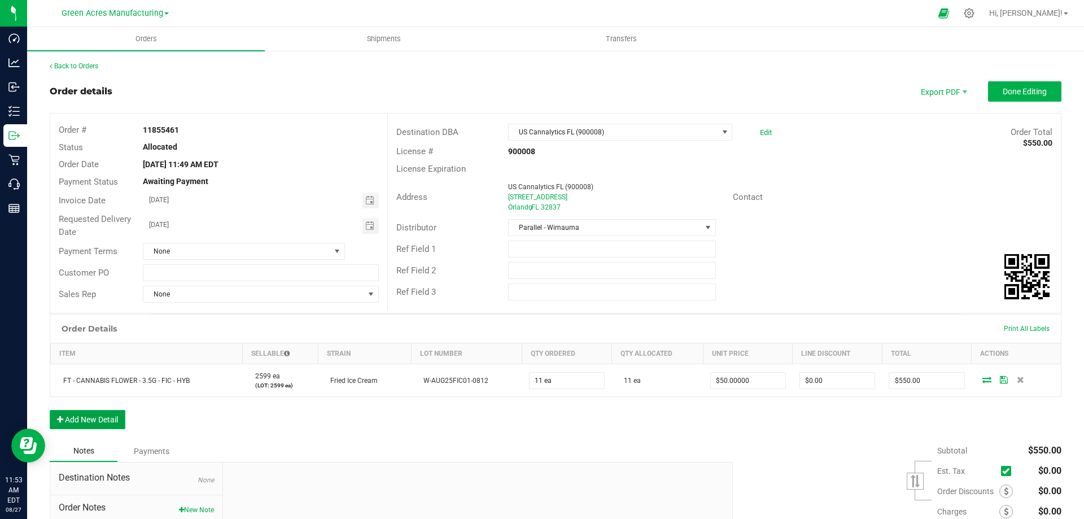
click at [101, 420] on button "Add New Detail" at bounding box center [88, 419] width 76 height 19
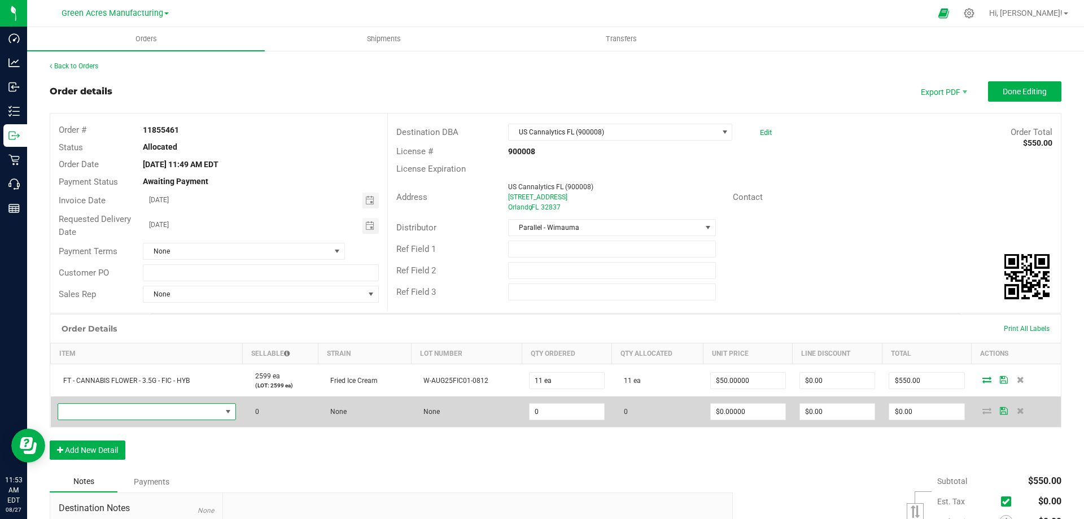
click at [76, 413] on span "NO DATA FOUND" at bounding box center [139, 412] width 163 height 16
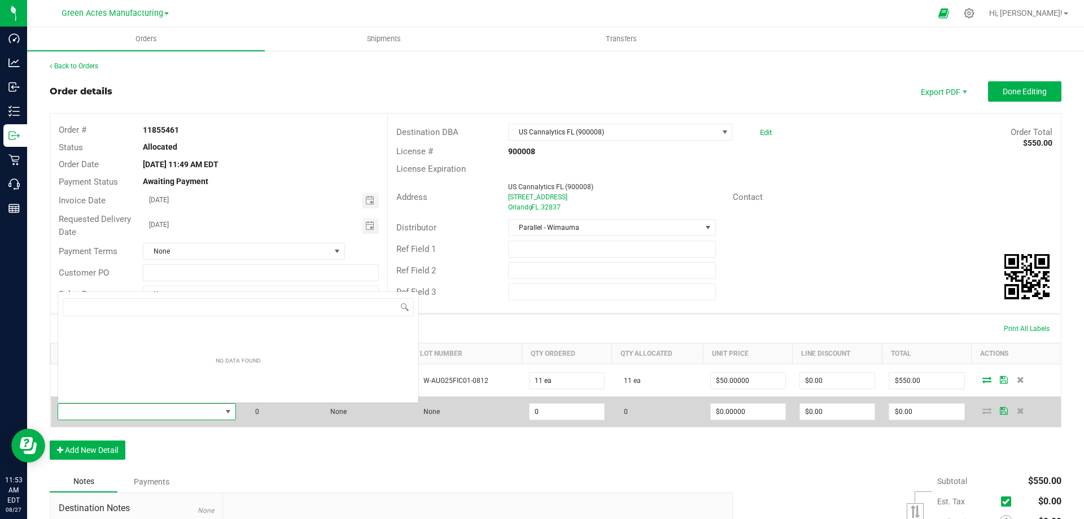
scroll to position [17, 176]
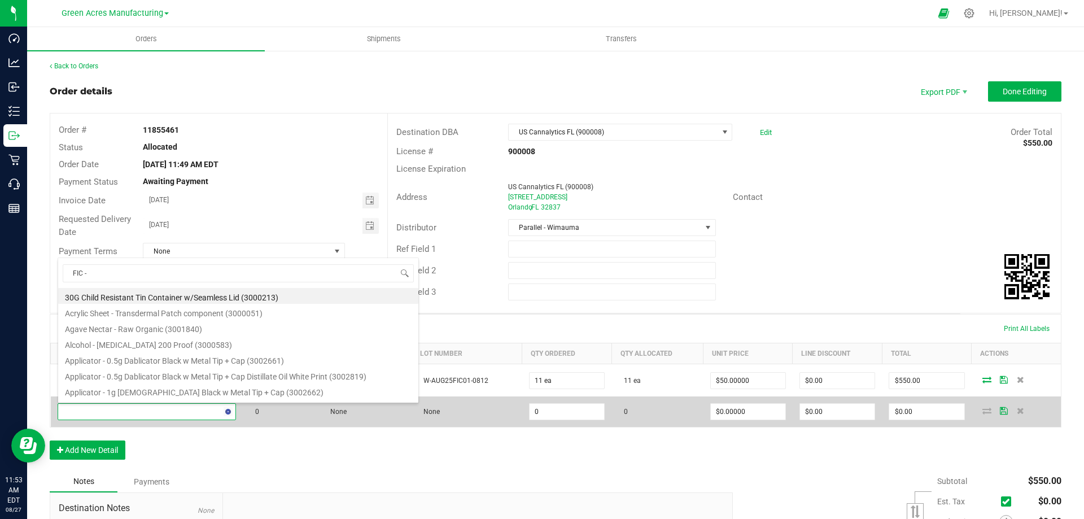
type input "FIC -"
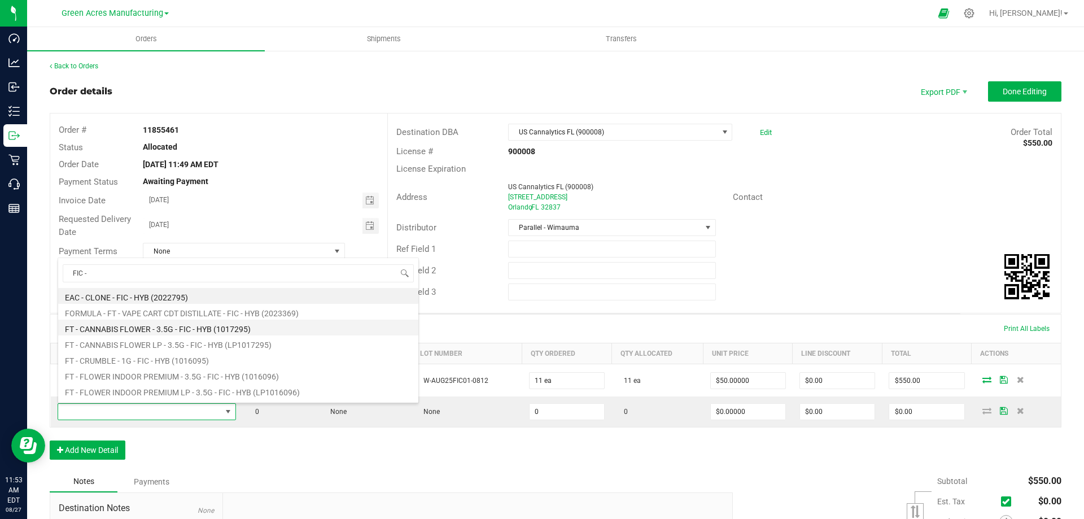
click at [141, 328] on li "FT - CANNABIS FLOWER - 3.5G - FIC - HYB (1017295)" at bounding box center [238, 328] width 360 height 16
type input "0 ea"
type input "$50.00000"
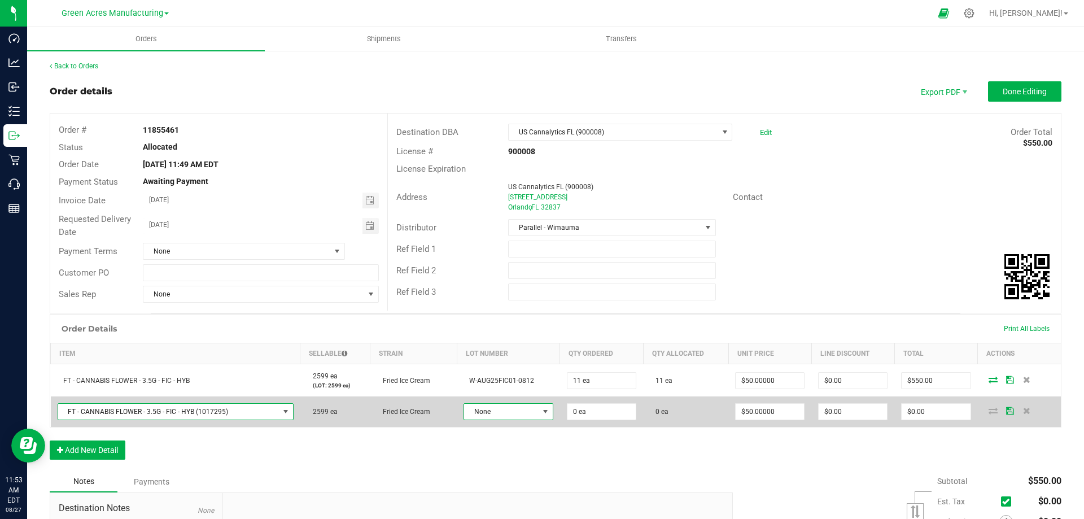
click at [541, 412] on span at bounding box center [545, 411] width 9 height 9
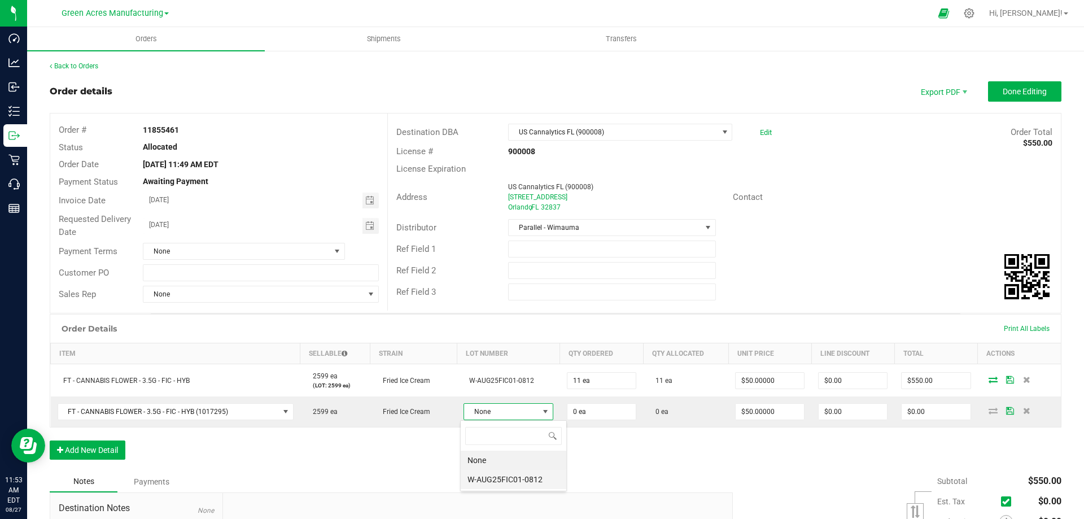
click at [497, 475] on li "W-AUG25FIC01-0812" at bounding box center [514, 479] width 106 height 19
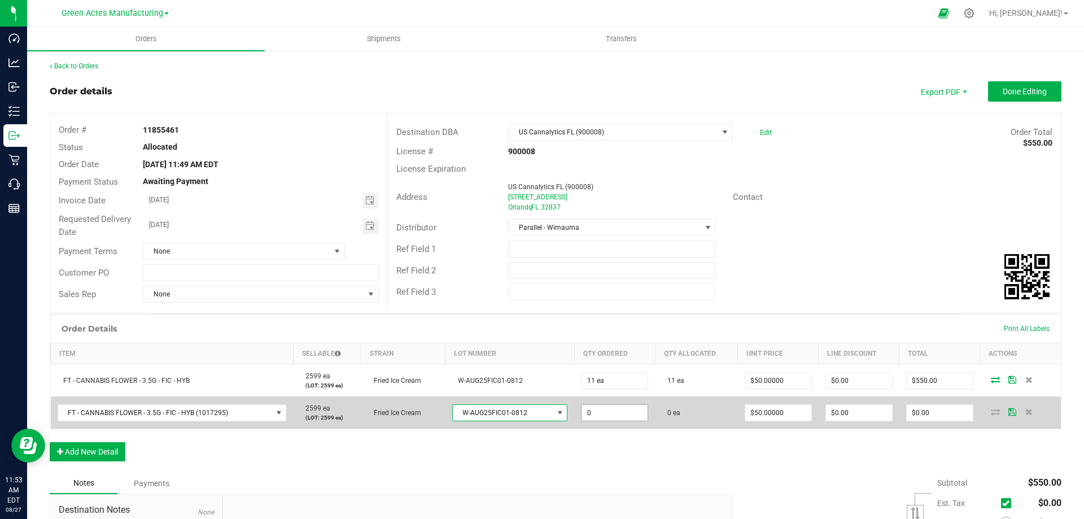
click at [611, 414] on input "0" at bounding box center [615, 413] width 66 height 16
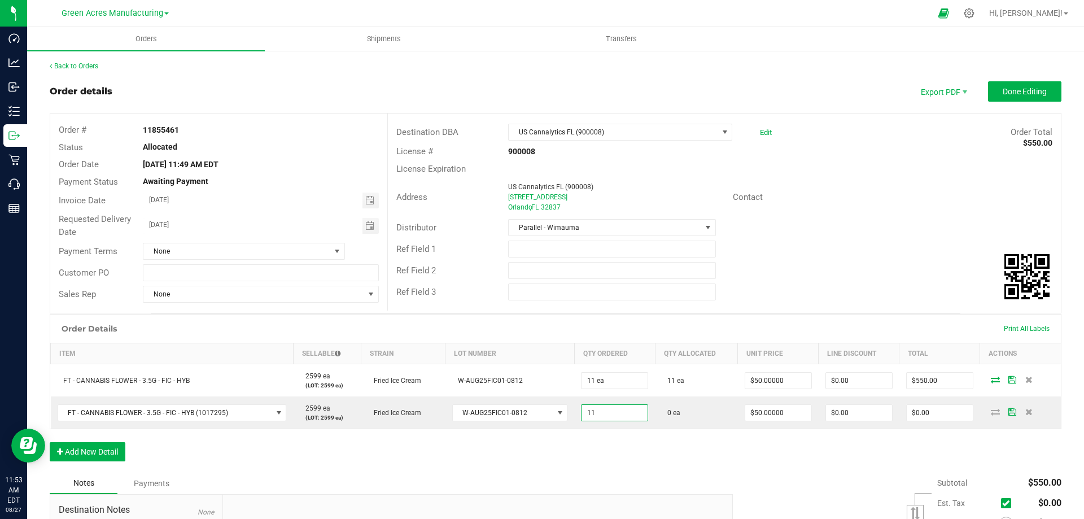
type input "11 ea"
type input "$550.00"
click at [658, 446] on div "Order Details Print All Labels Item Sellable Strain Lot Number Qty Ordered Qty …" at bounding box center [556, 393] width 1012 height 159
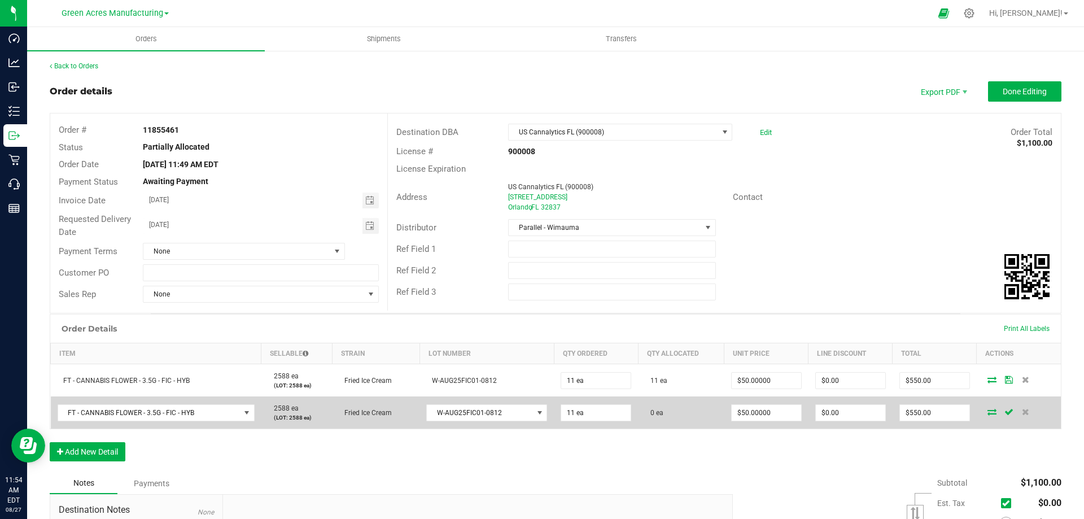
click at [988, 411] on icon at bounding box center [992, 411] width 9 height 7
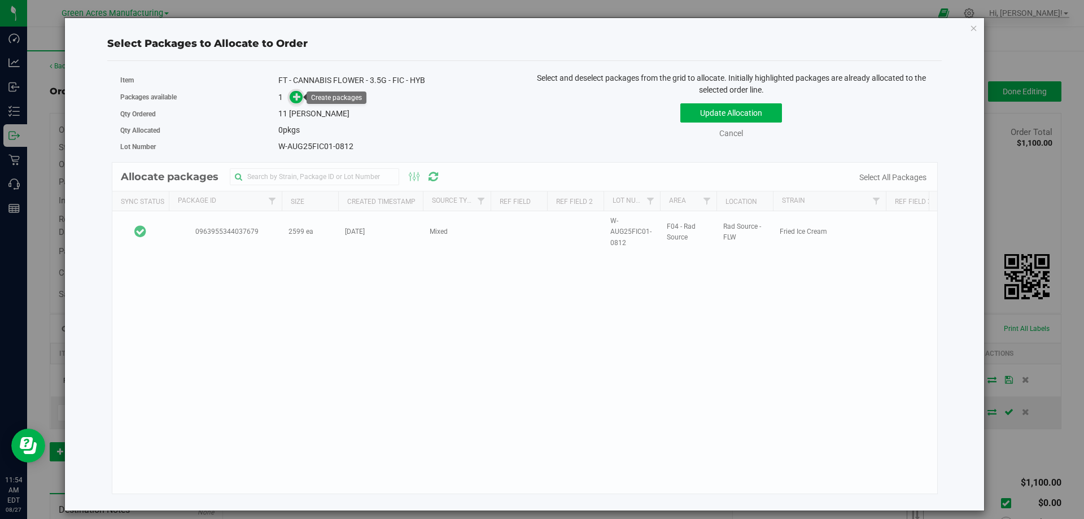
click at [296, 100] on icon at bounding box center [297, 97] width 8 height 8
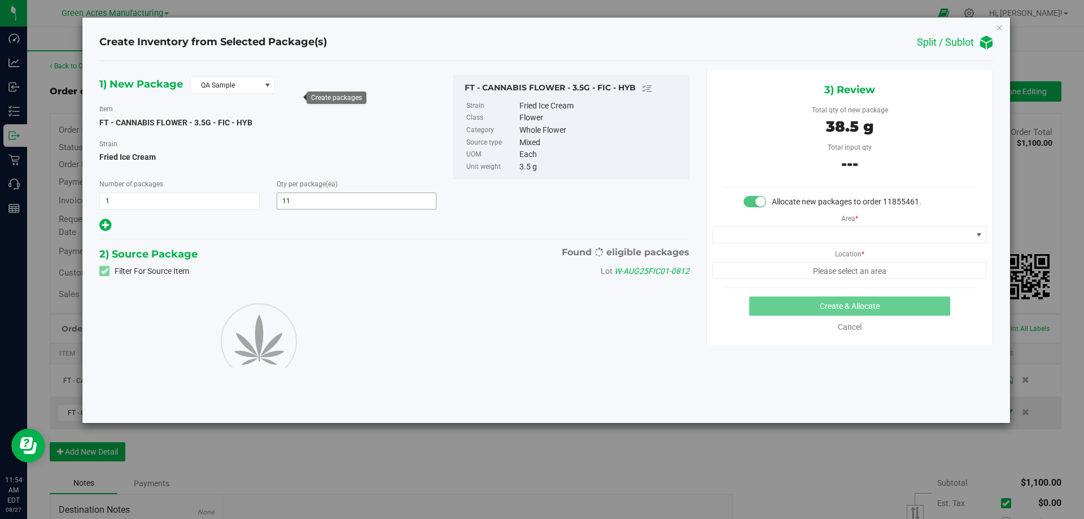
type input "11"
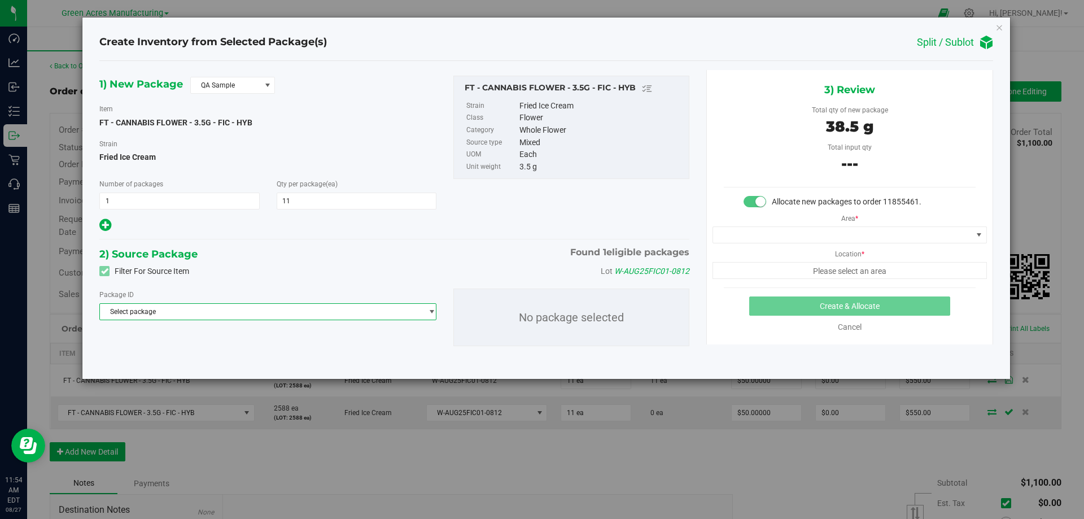
click at [221, 312] on span "Select package" at bounding box center [261, 312] width 322 height 16
click at [203, 357] on span "( FT - CANNABIS FLOWER - 3.5G - FIC - HYB )" at bounding box center [239, 359] width 134 height 8
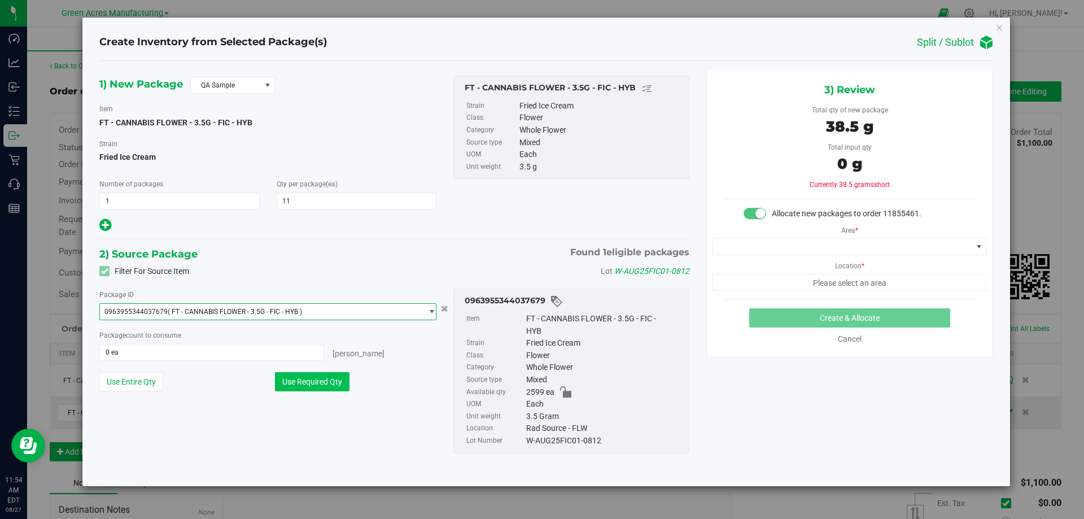
click at [317, 383] on button "Use Required Qty" at bounding box center [312, 381] width 75 height 19
type input "11 ea"
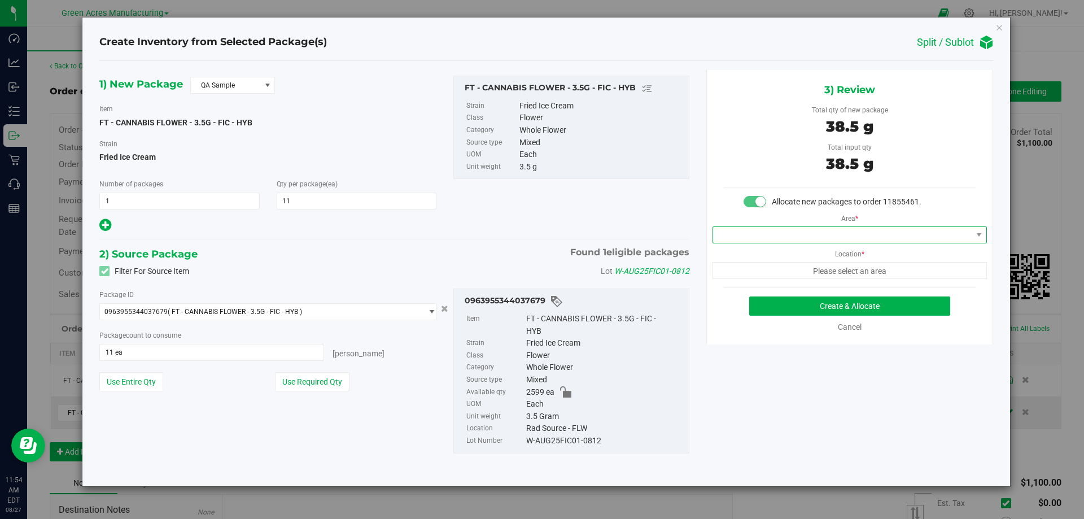
click at [789, 233] on span at bounding box center [842, 235] width 259 height 16
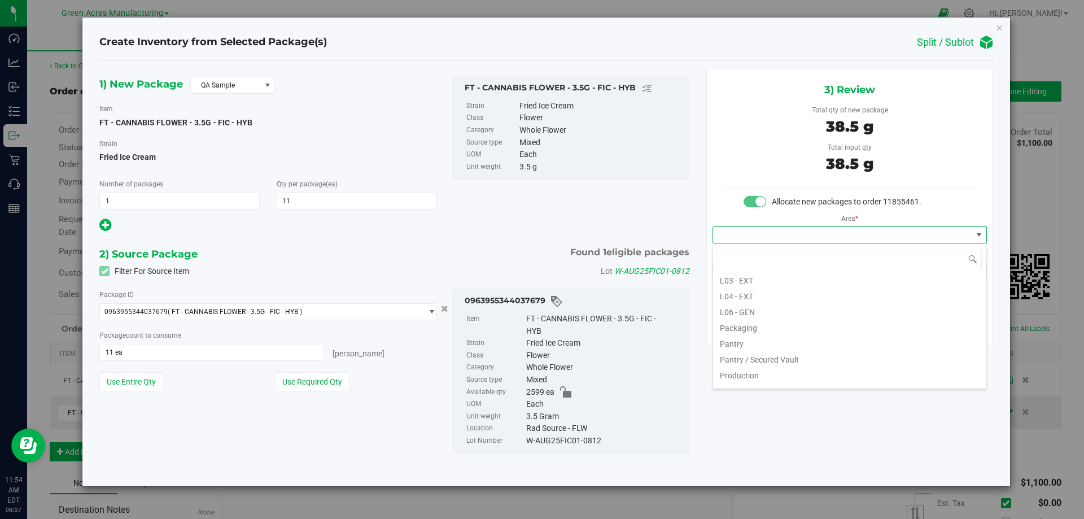
scroll to position [282, 0]
click at [749, 331] on li "Pantry / Secured Vault" at bounding box center [849, 332] width 273 height 16
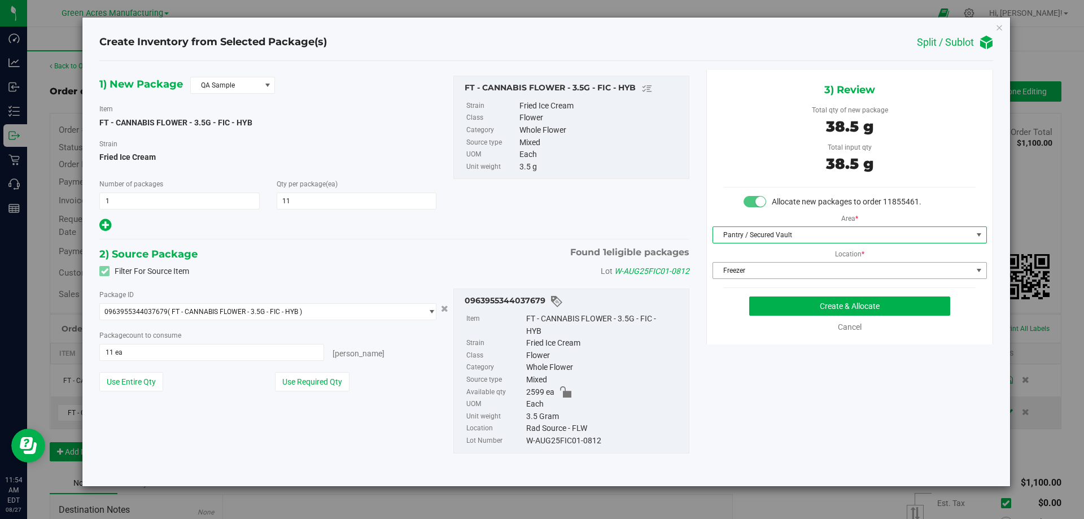
click at [776, 274] on span "Freezer" at bounding box center [842, 271] width 259 height 16
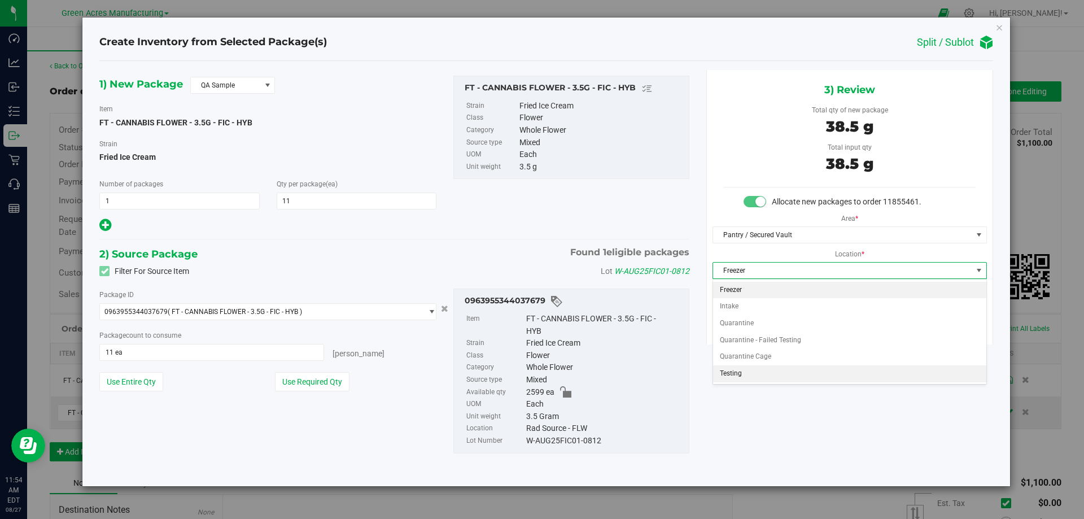
click at [729, 372] on li "Testing" at bounding box center [849, 373] width 273 height 17
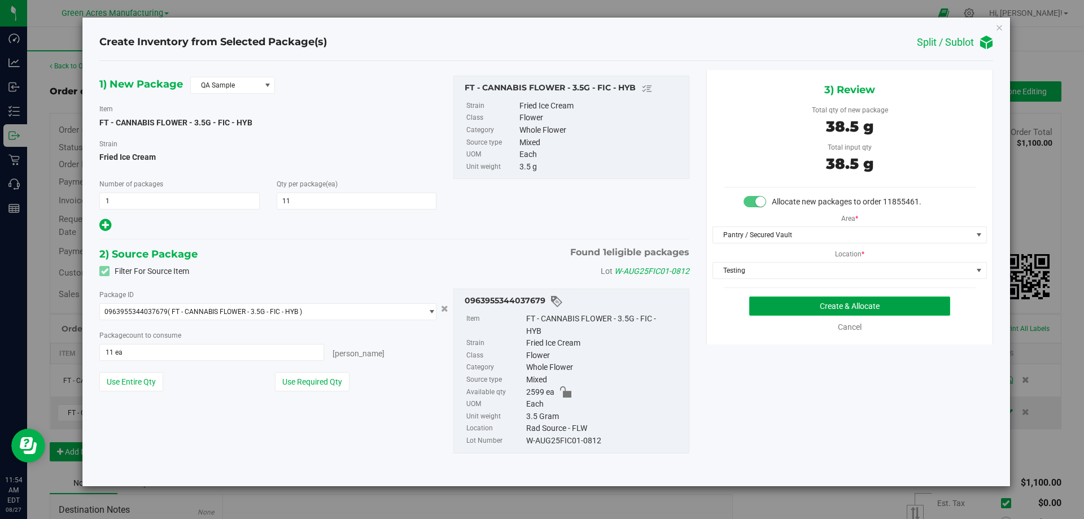
click at [848, 301] on button "Create & Allocate" at bounding box center [849, 305] width 201 height 19
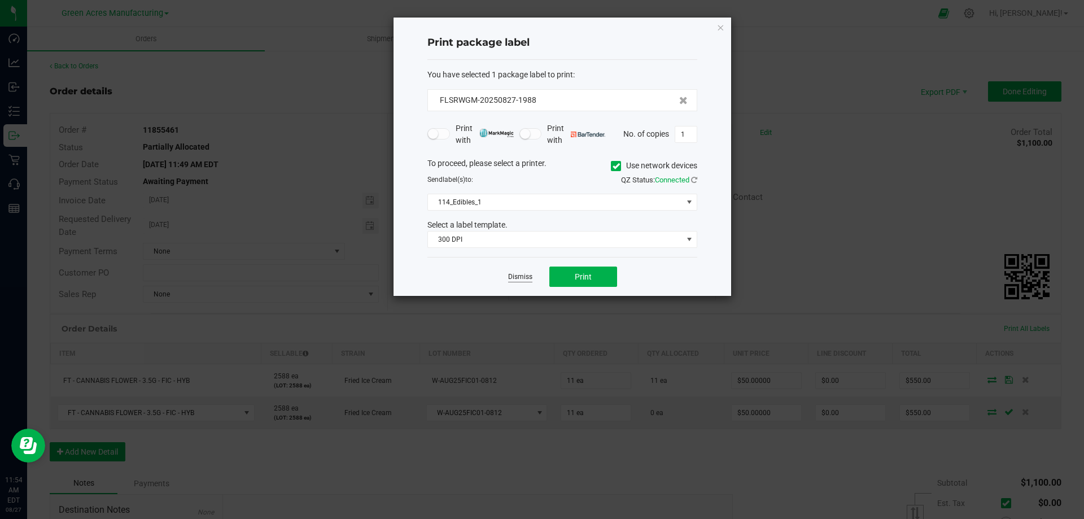
click at [517, 277] on link "Dismiss" at bounding box center [520, 277] width 24 height 10
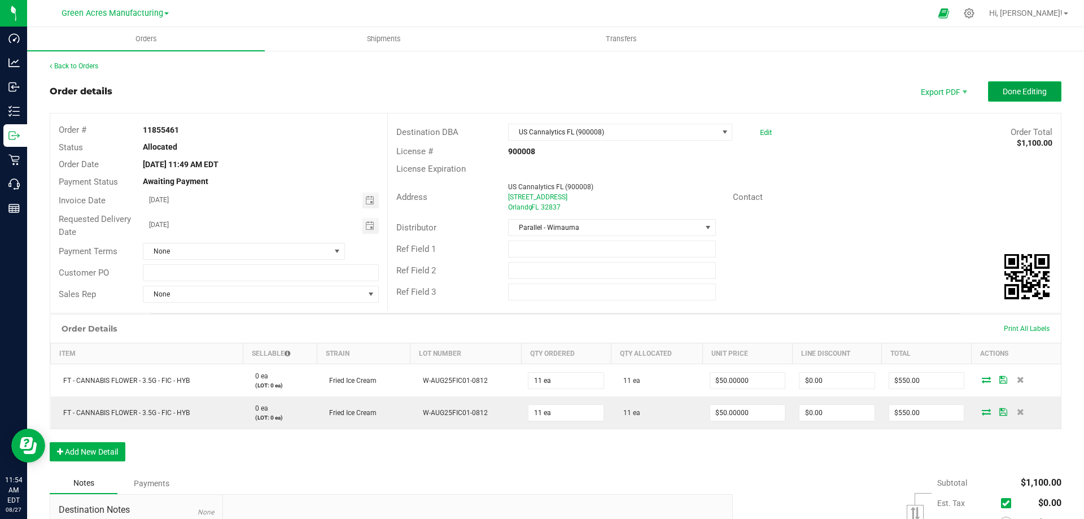
click at [1004, 93] on span "Done Editing" at bounding box center [1025, 91] width 44 height 9
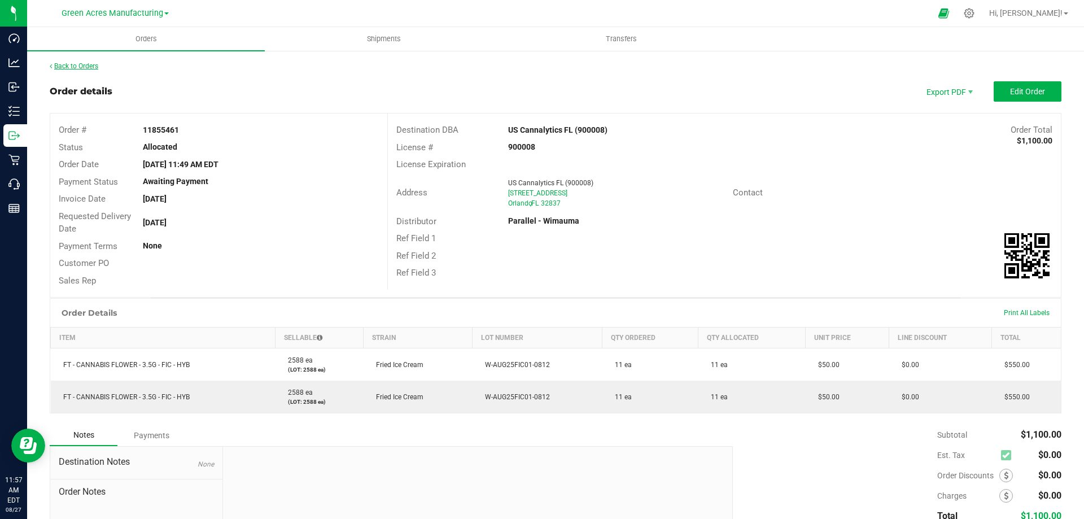
click at [74, 66] on link "Back to Orders" at bounding box center [74, 66] width 49 height 8
